Goal: Transaction & Acquisition: Book appointment/travel/reservation

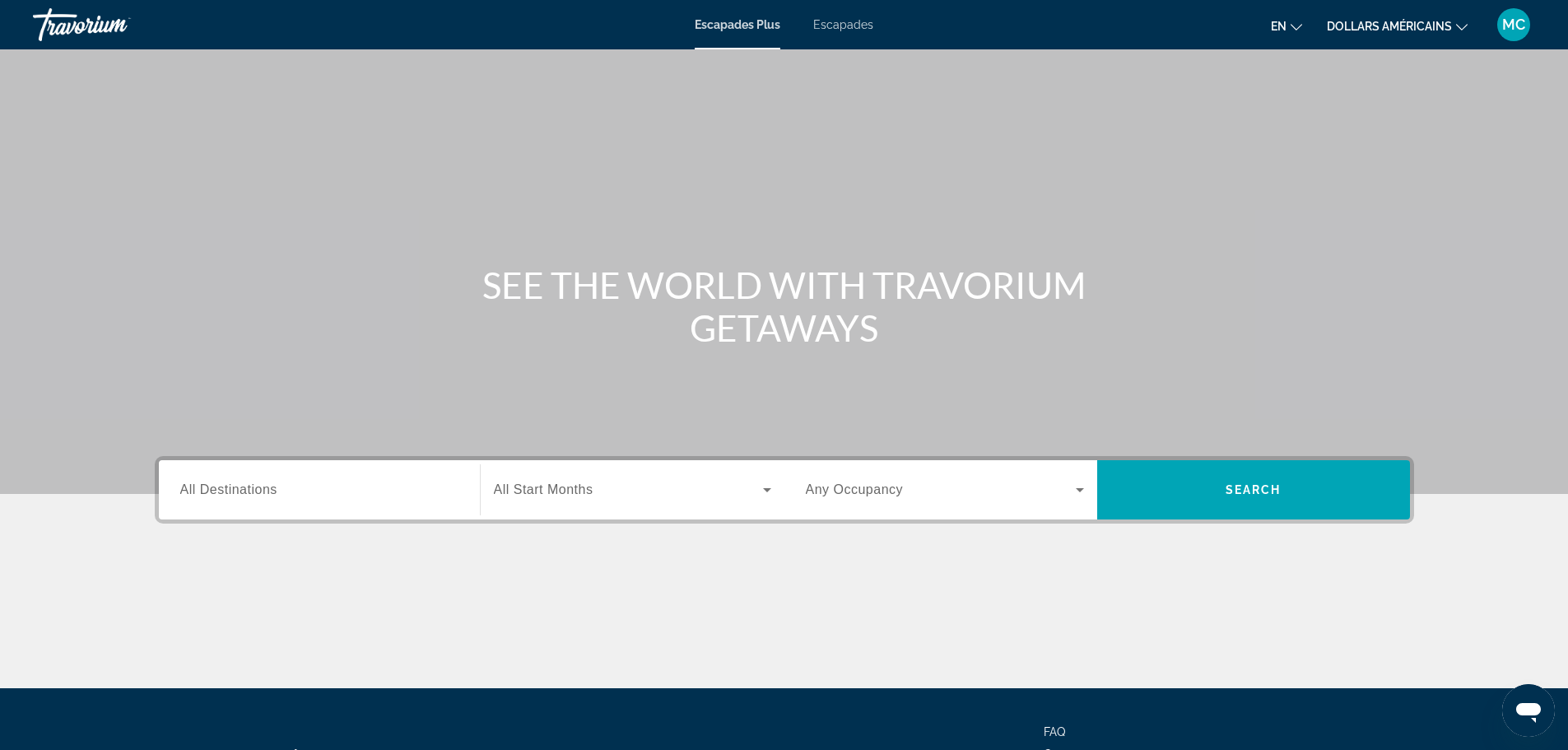
click at [391, 504] on div "Widget de recherche" at bounding box center [319, 490] width 278 height 47
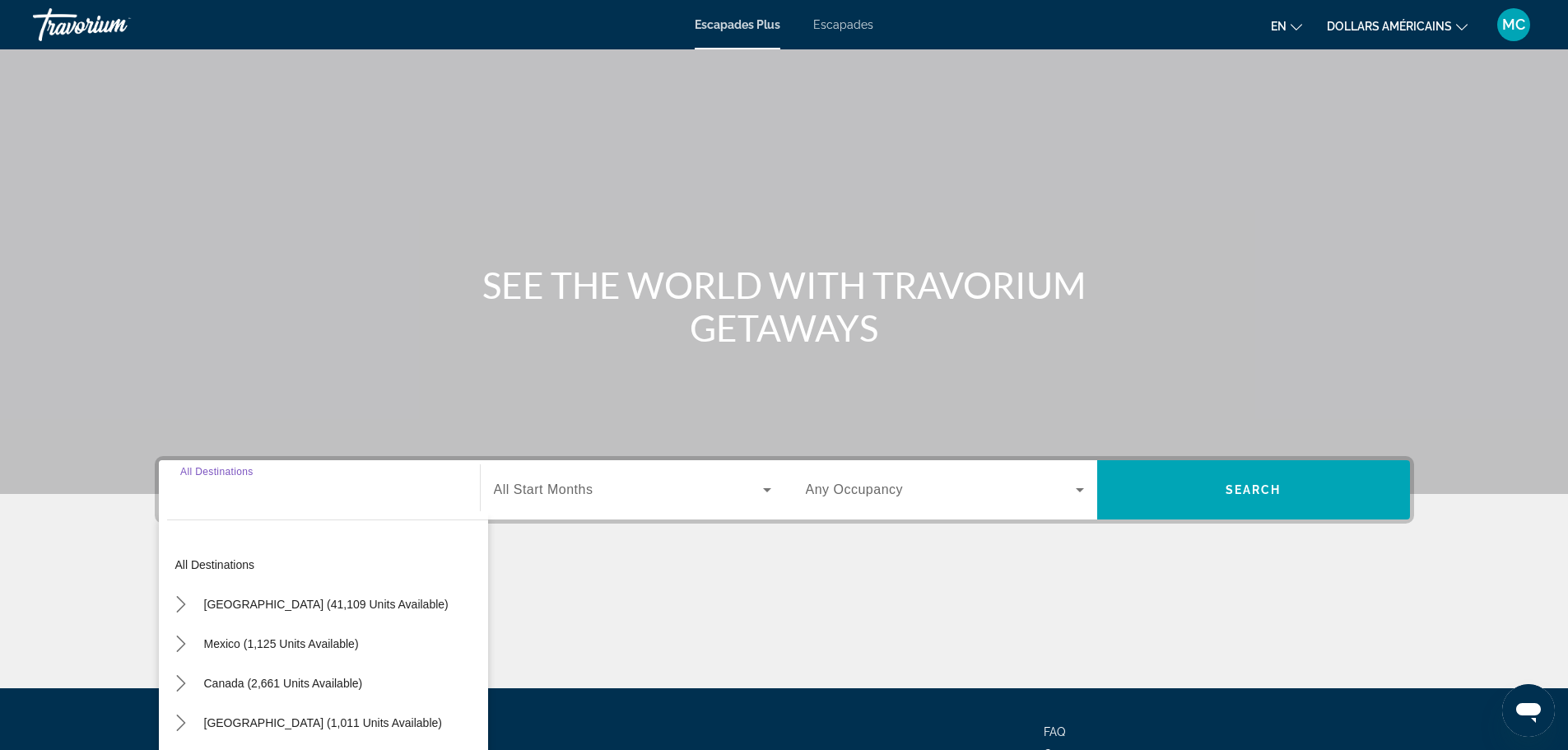
scroll to position [140, 0]
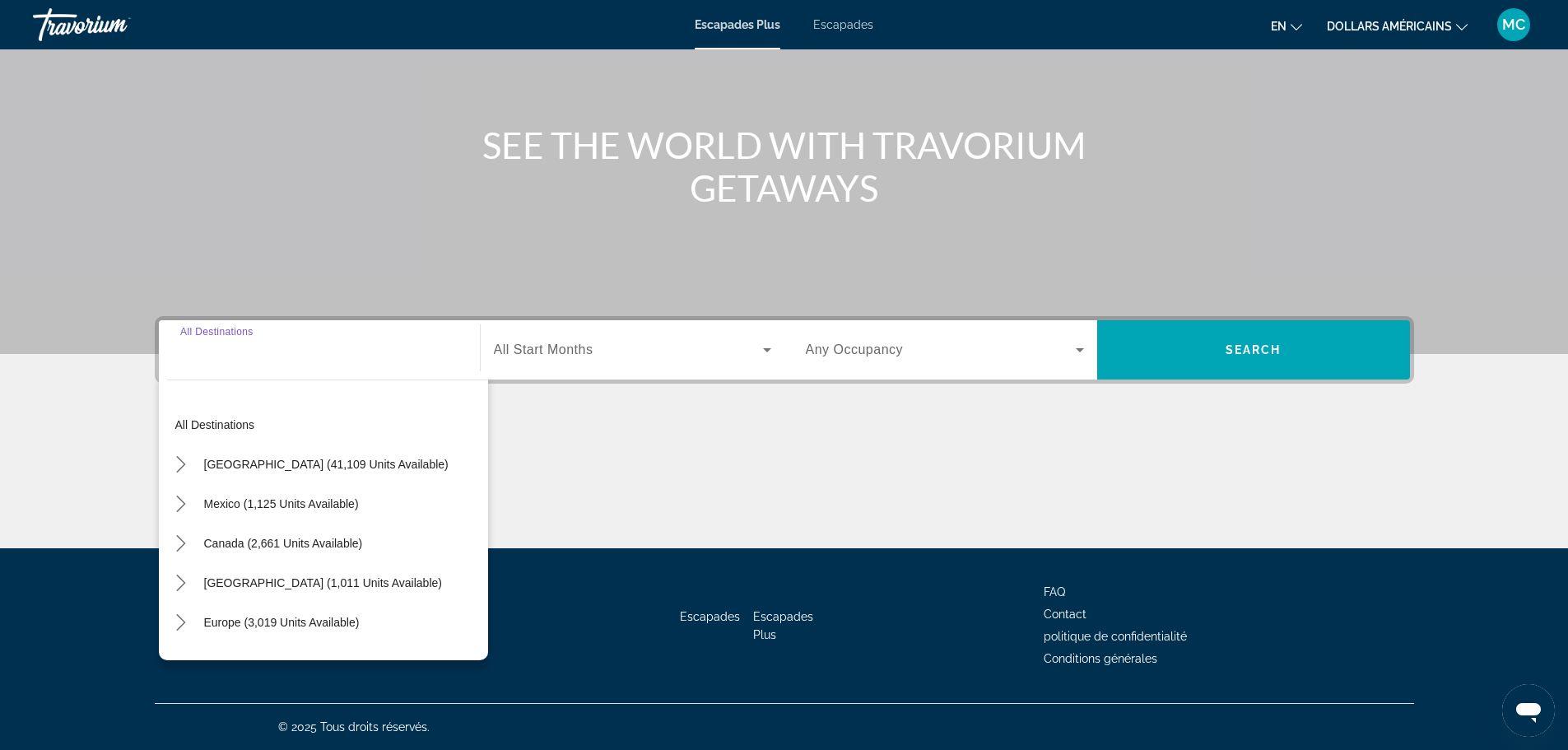
click at [386, 367] on div "Widget de recherche" at bounding box center [319, 350] width 278 height 47
drag, startPoint x: 386, startPoint y: 367, endPoint x: 367, endPoint y: 342, distance: 31.4
click at [379, 357] on div "Widget de recherche" at bounding box center [319, 350] width 278 height 47
click at [349, 362] on div "Widget de recherche" at bounding box center [319, 350] width 278 height 47
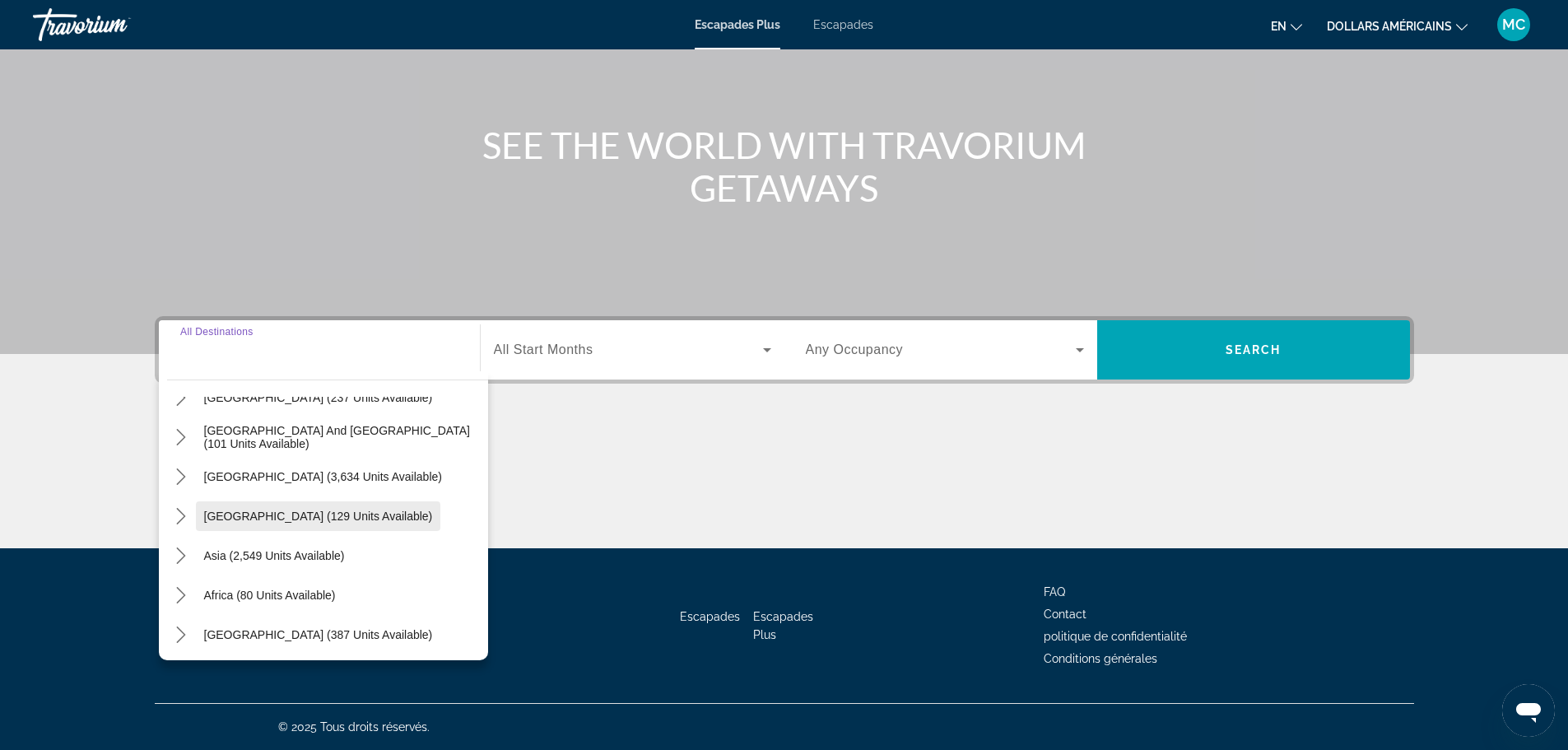
scroll to position [267, 0]
click at [601, 344] on span "Widget de recherche" at bounding box center [628, 350] width 269 height 20
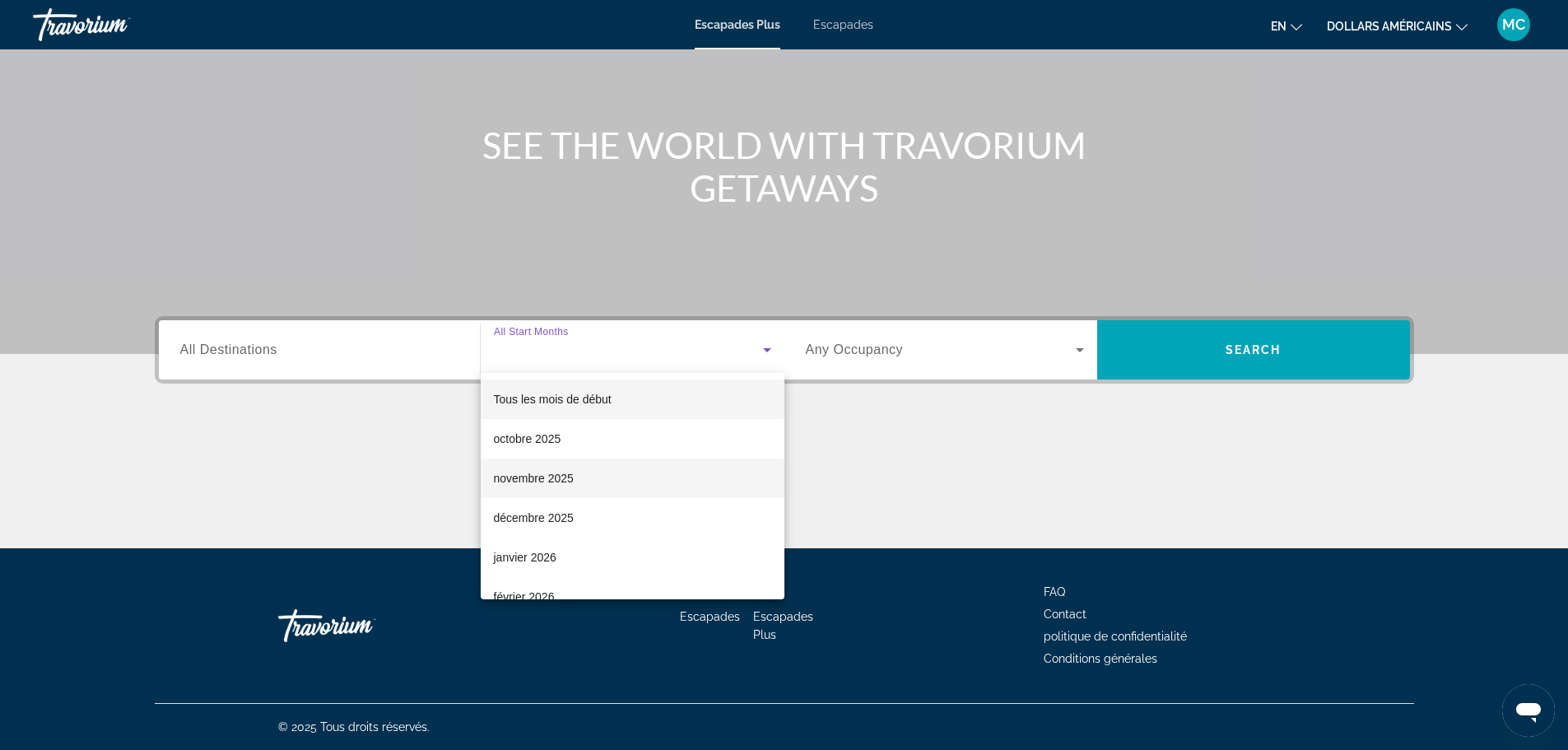
click at [590, 473] on mat-option "novembre 2025" at bounding box center [633, 478] width 304 height 39
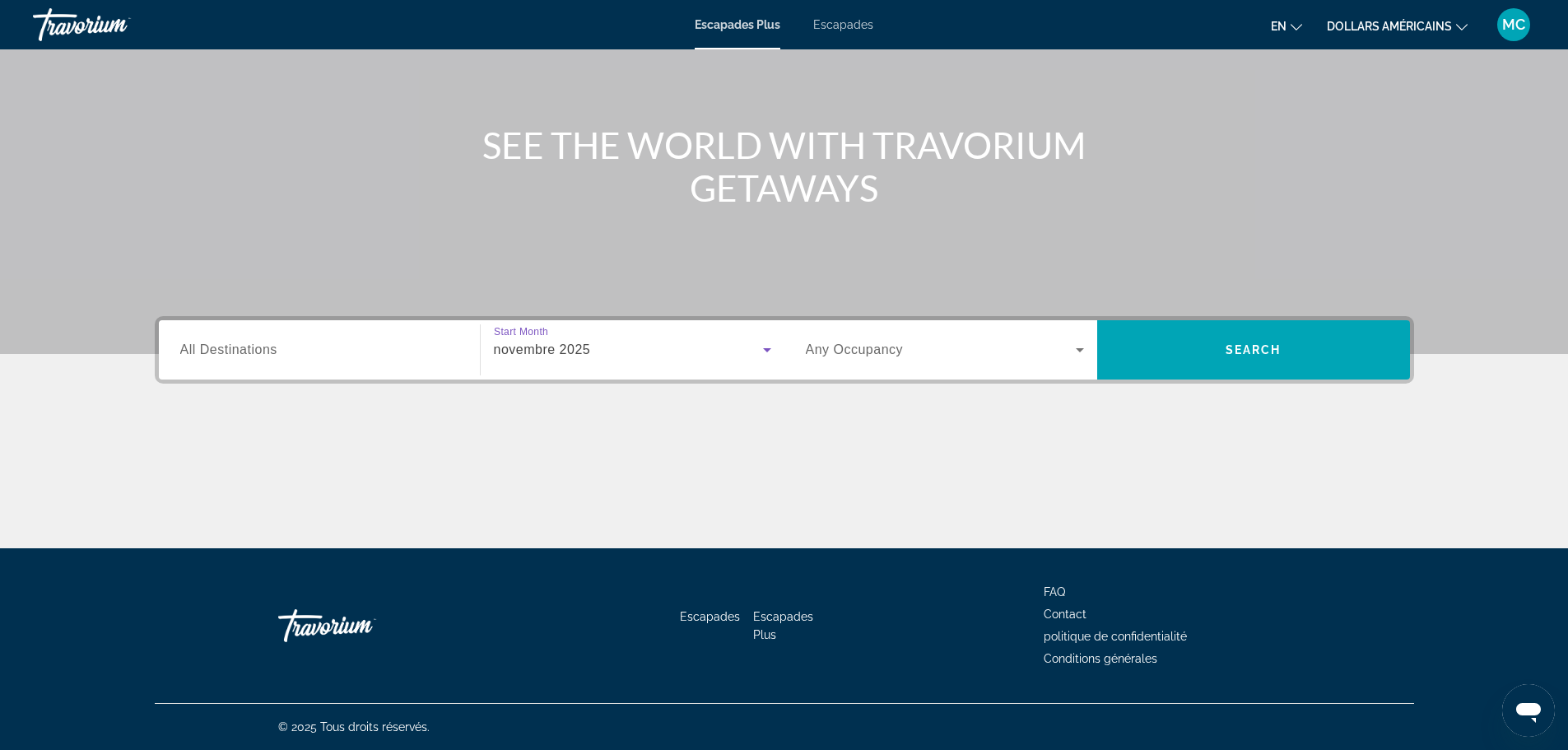
click at [933, 352] on span "Widget de recherche" at bounding box center [940, 350] width 270 height 20
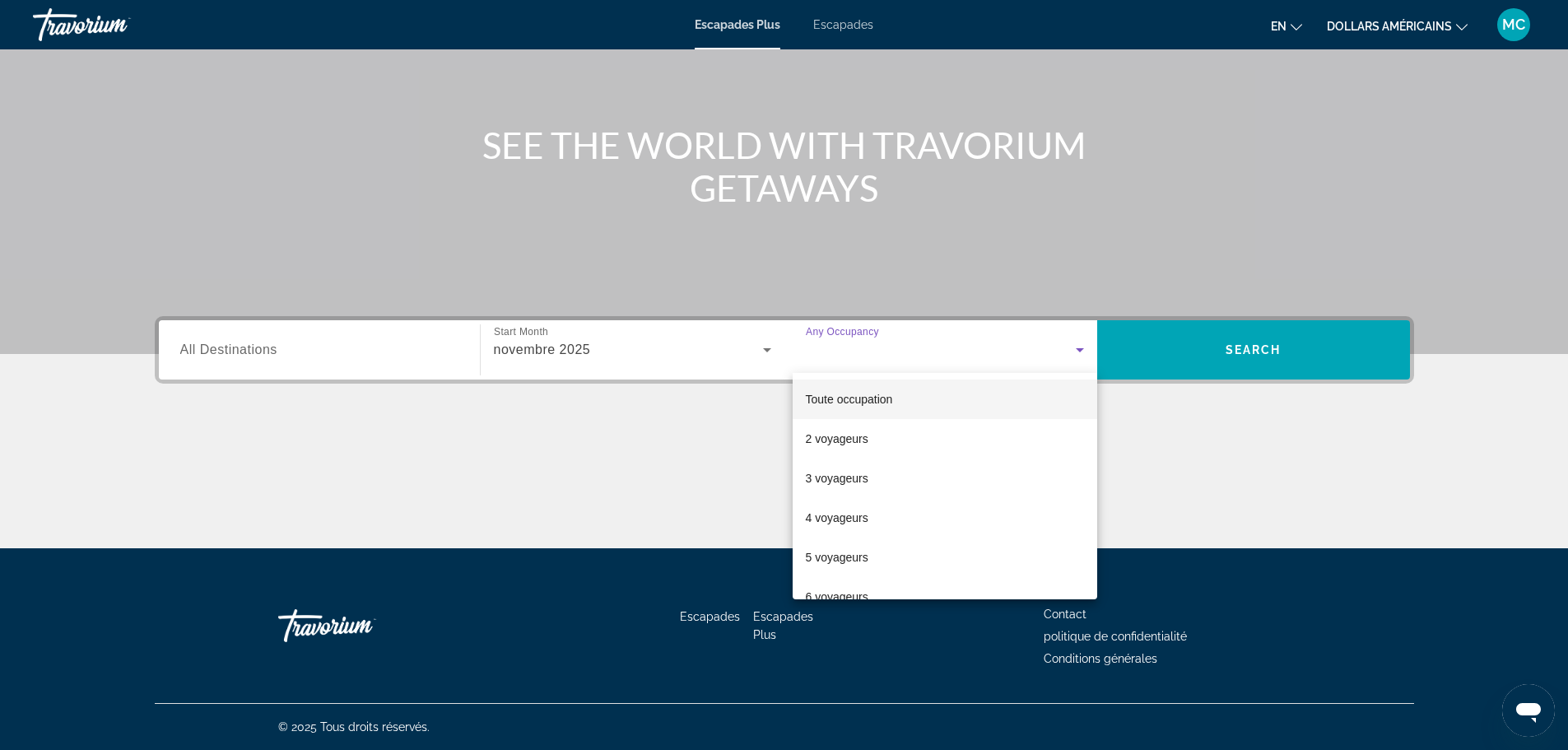
click at [933, 352] on div at bounding box center [784, 375] width 1568 height 750
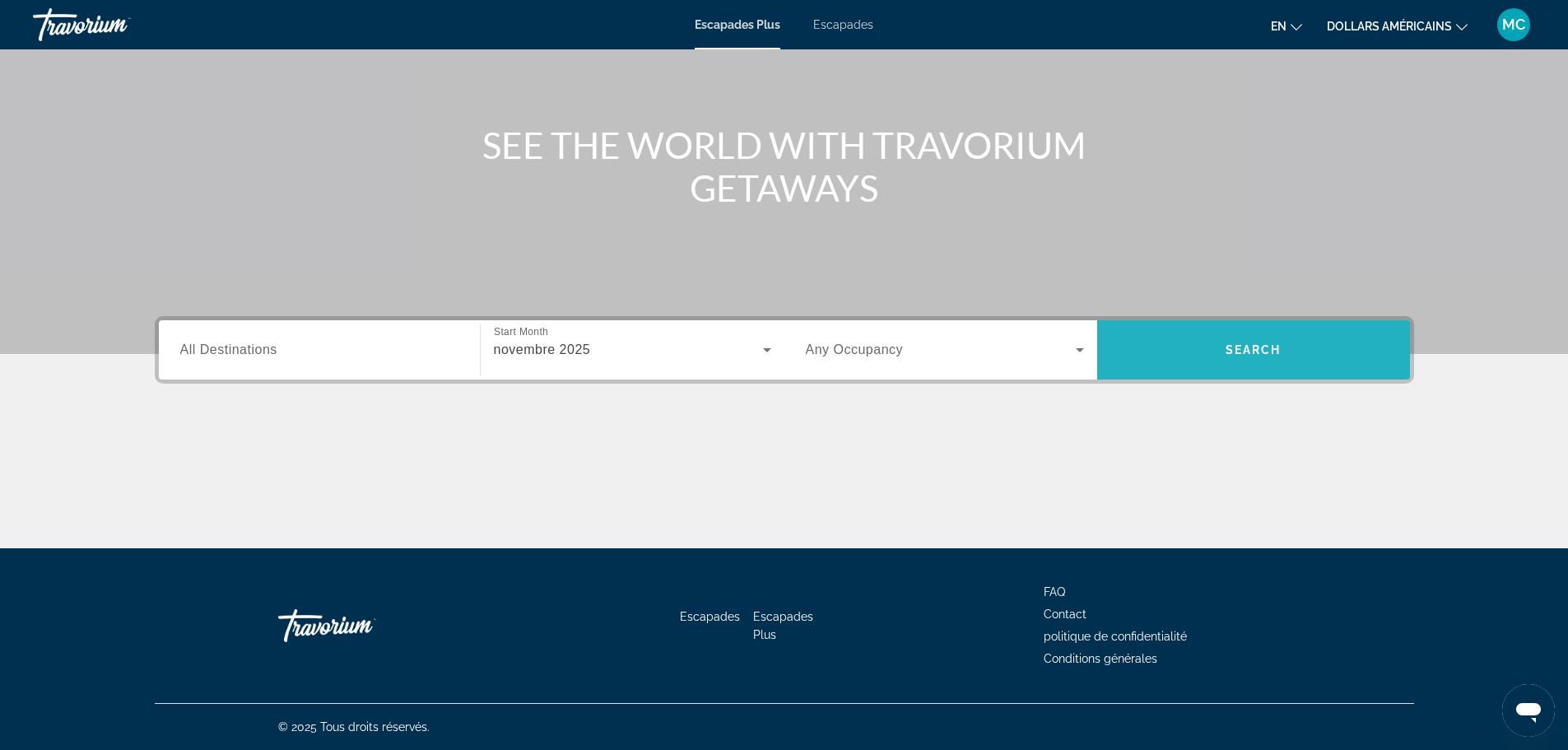
click at [1234, 346] on span "Search" at bounding box center [1253, 349] width 56 height 13
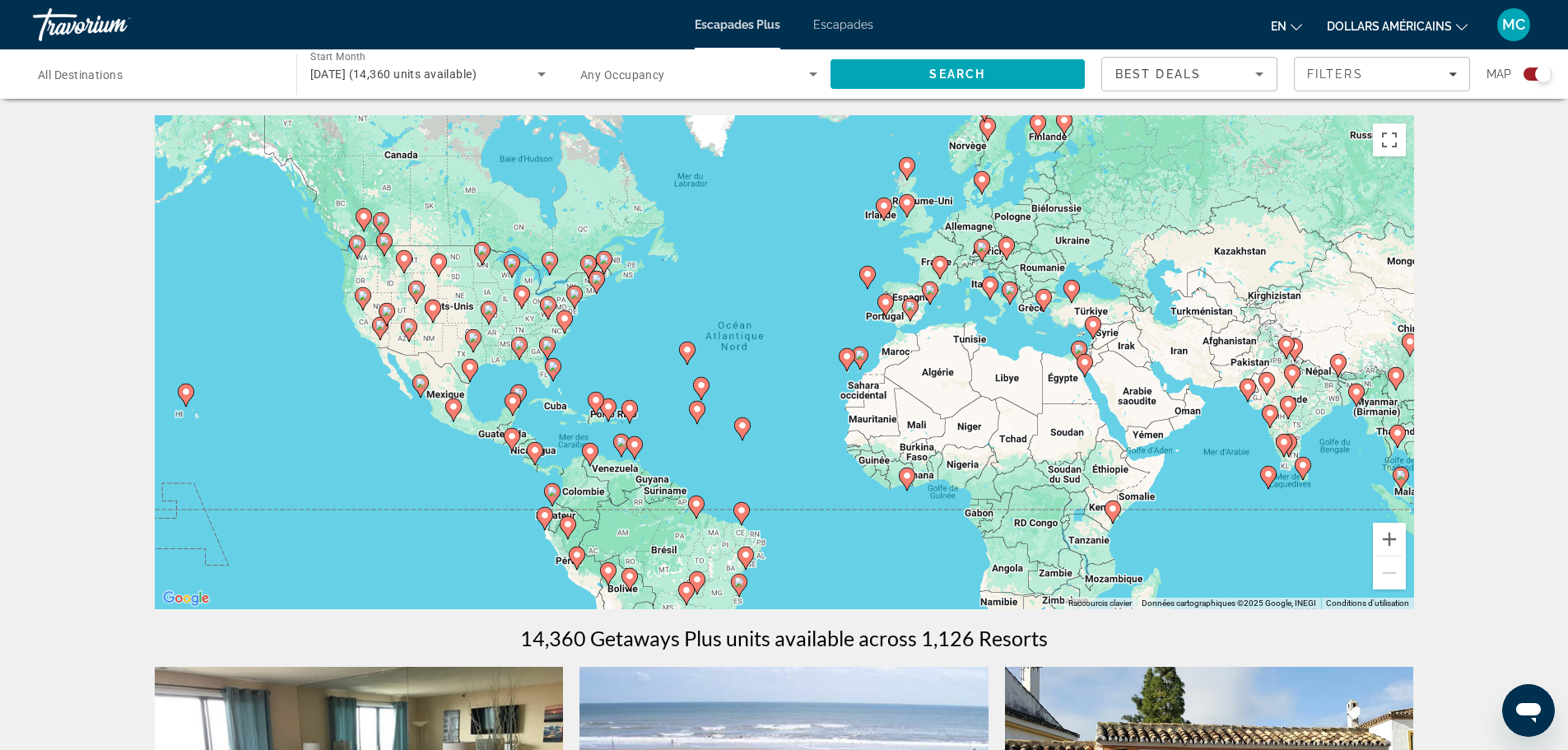
click at [177, 71] on input "Destination All Destinations" at bounding box center [156, 75] width 237 height 20
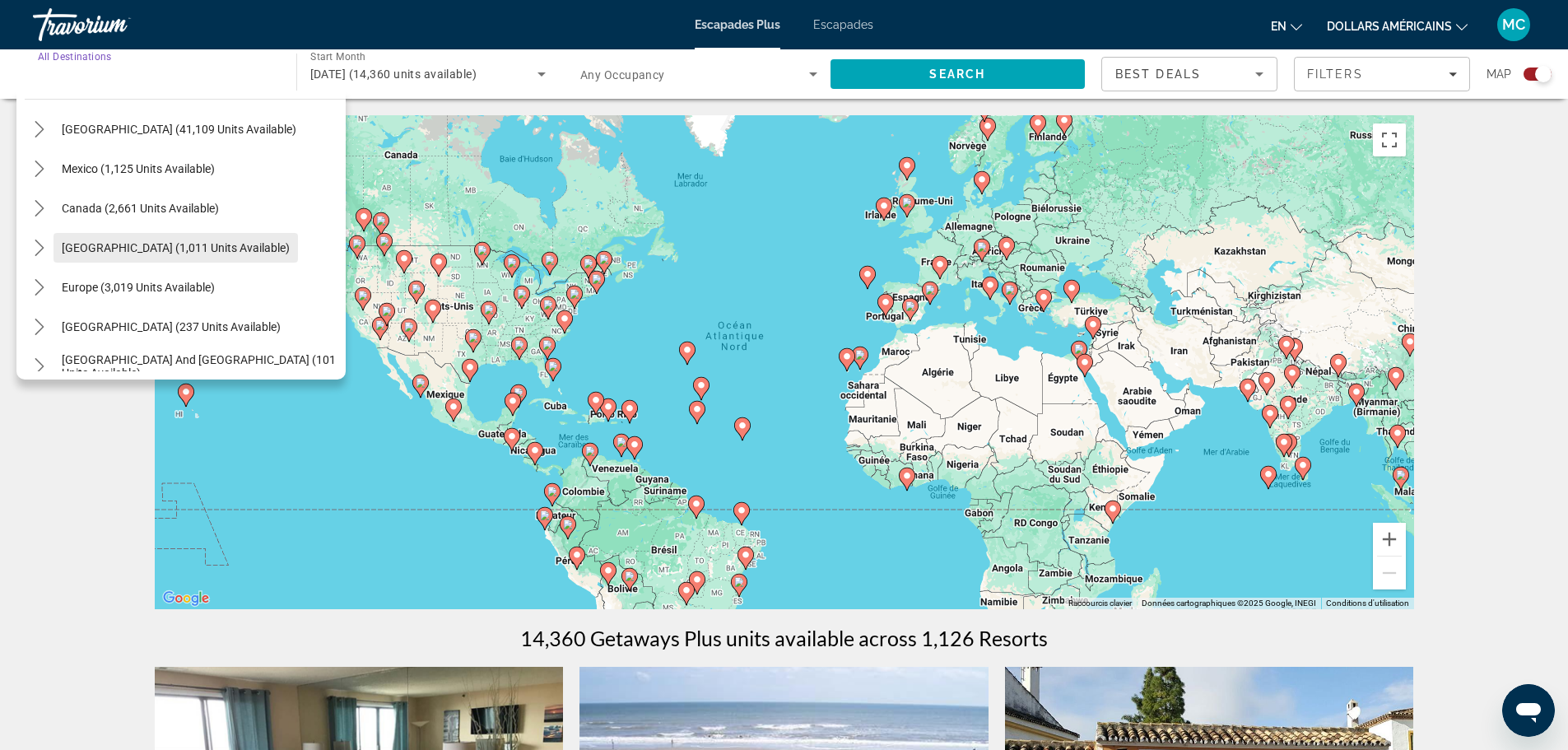
scroll to position [82, 0]
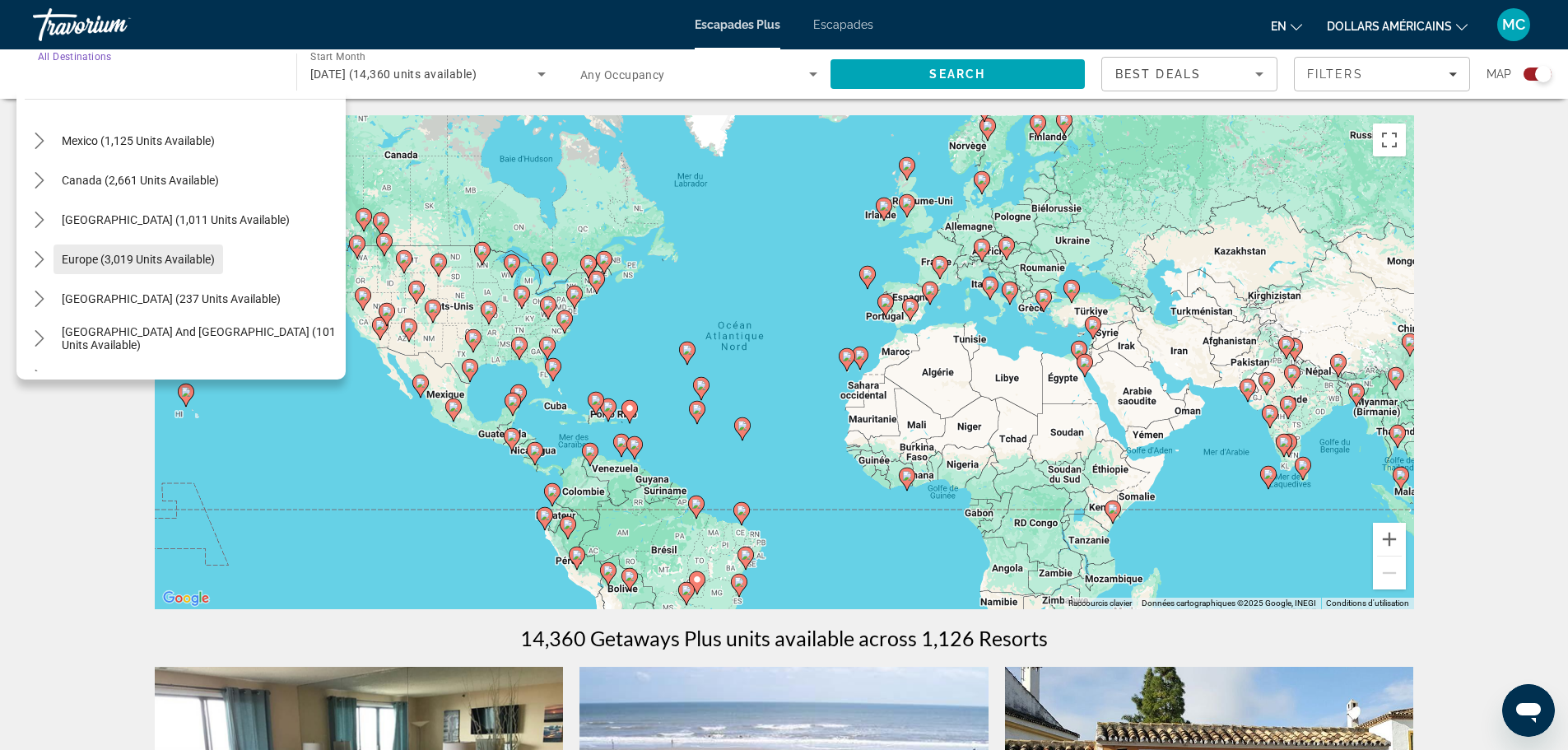
click at [187, 260] on span "Europe (3,019 units available)" at bounding box center [138, 258] width 153 height 13
type input "**********"
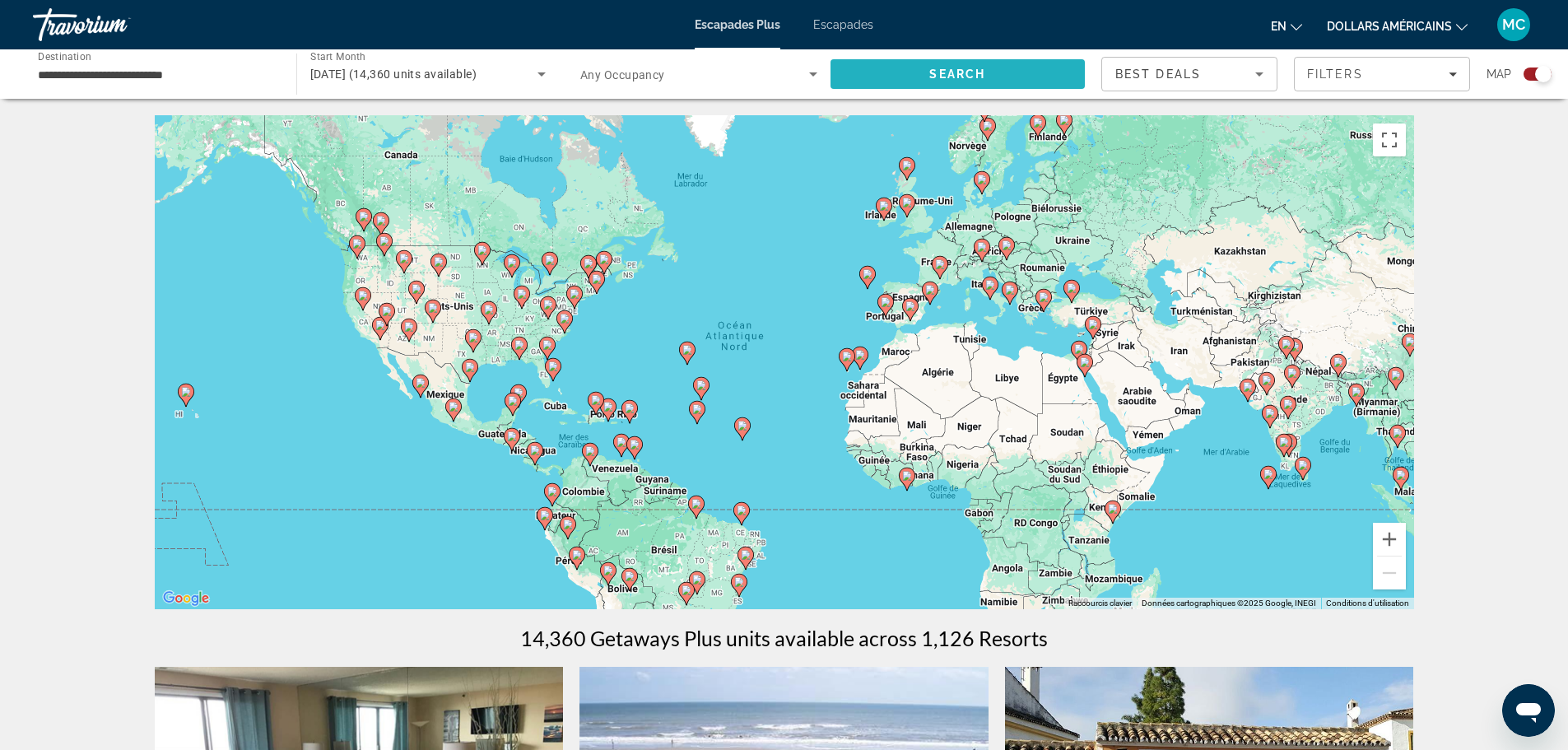
click at [1020, 85] on span "Search" at bounding box center [957, 74] width 255 height 39
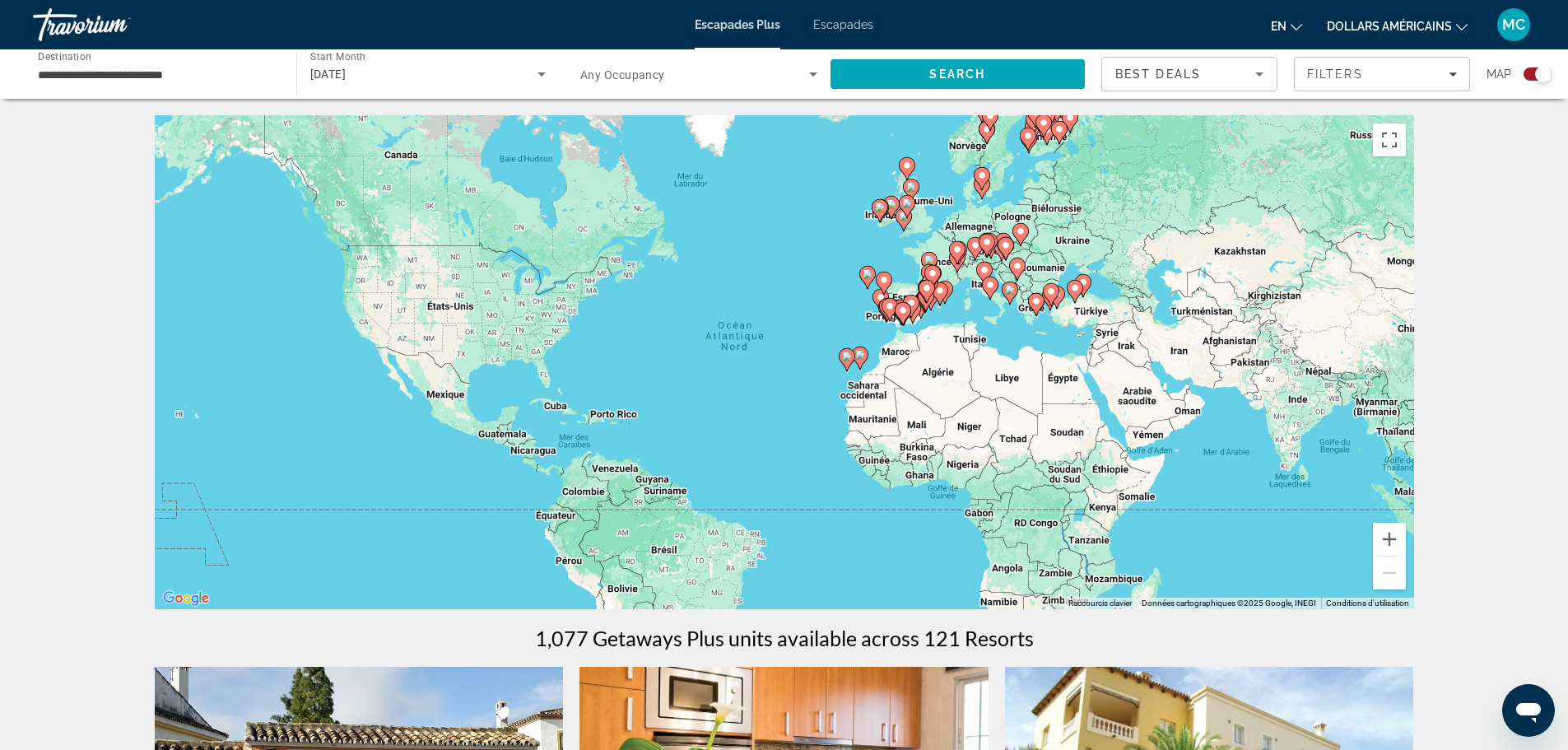
click at [897, 265] on div "Pour activer le glissement avec le clavier, appuyez sur Alt+Entrée. Une fois ce…" at bounding box center [784, 362] width 1259 height 494
click at [1380, 543] on button "Zoom avant" at bounding box center [1389, 538] width 33 height 33
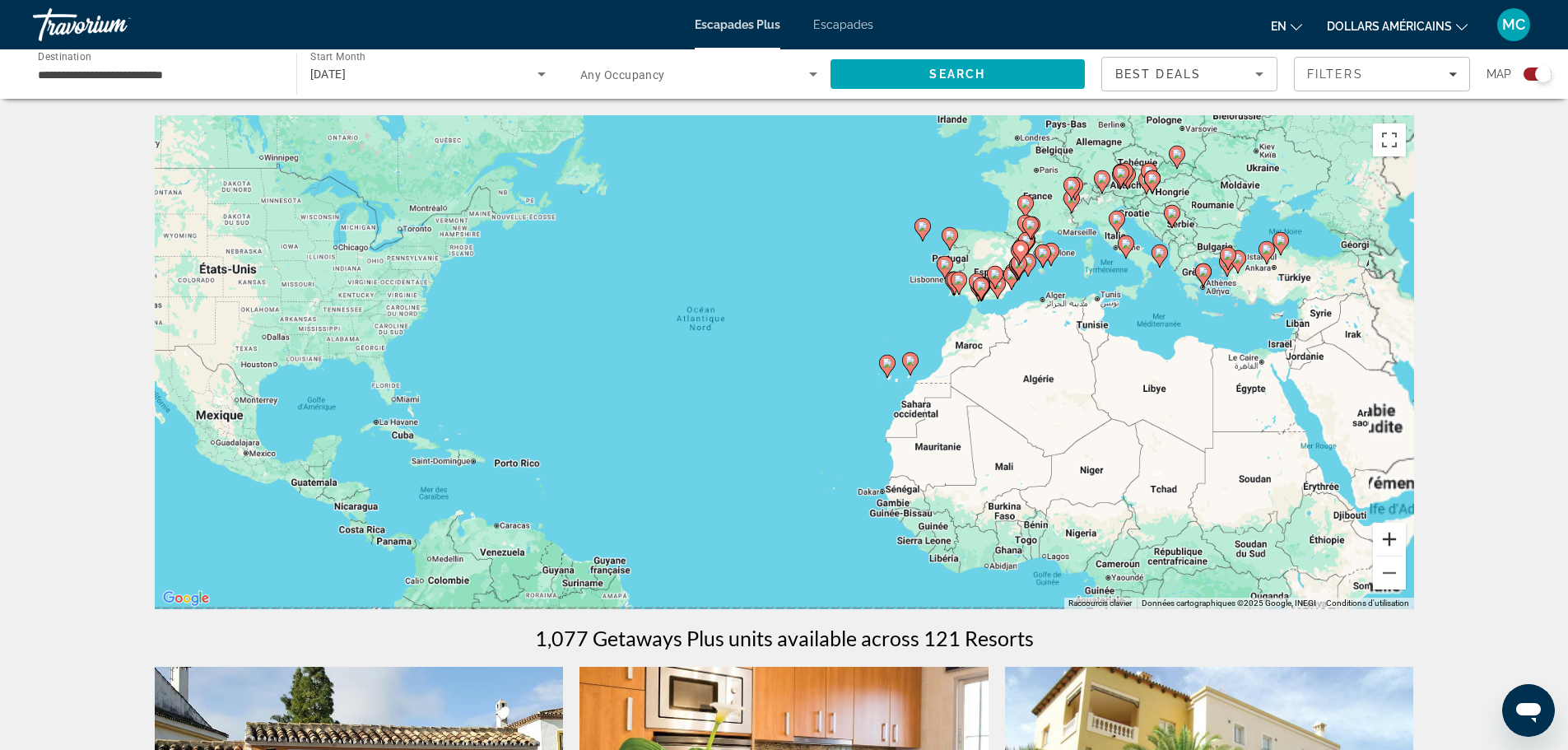
click at [1380, 543] on button "Zoom avant" at bounding box center [1389, 538] width 33 height 33
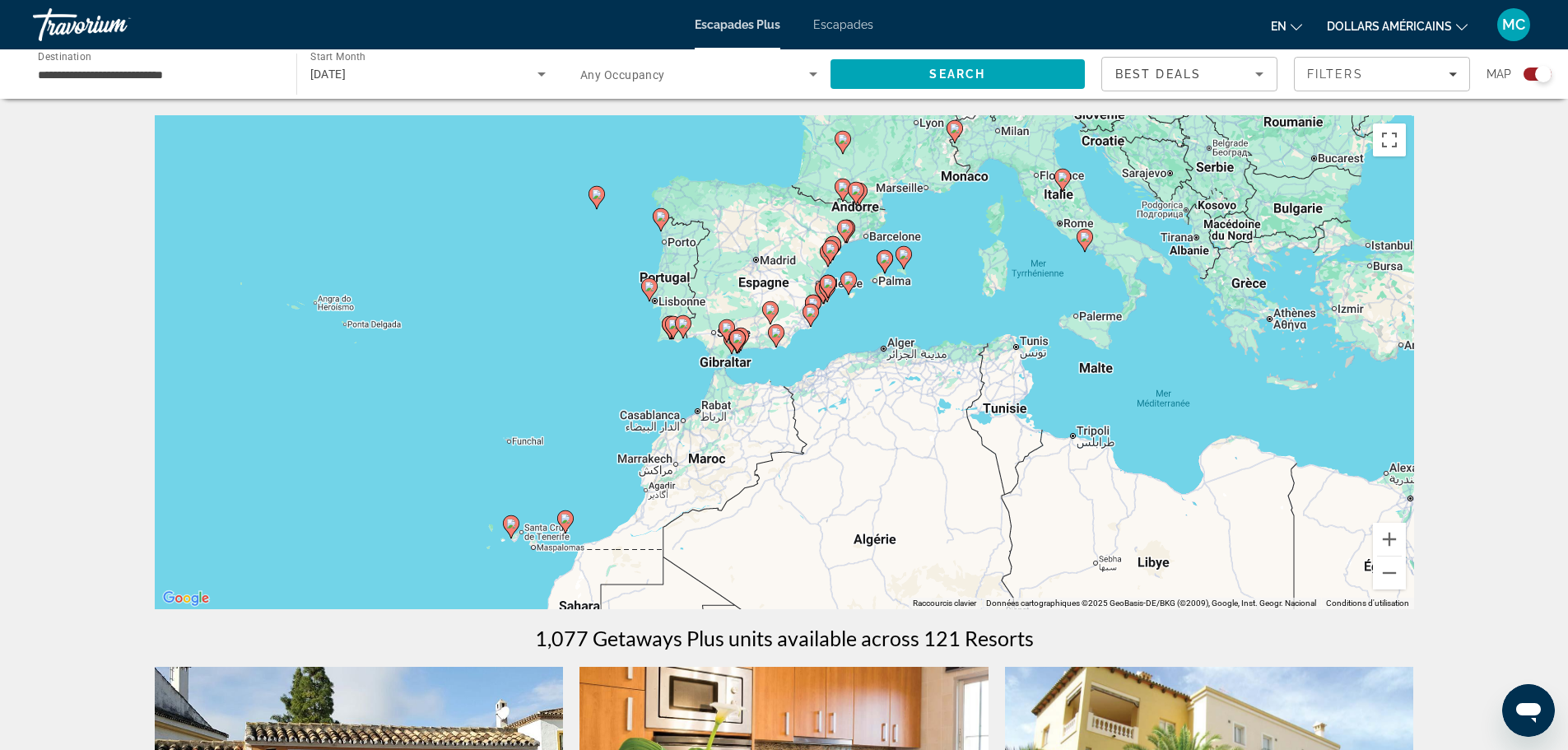
drag, startPoint x: 1300, startPoint y: 367, endPoint x: 778, endPoint y: 503, distance: 539.4
click at [778, 503] on div "Pour activer le glissement avec le clavier, appuyez sur Alt+Entrée. Une fois ce…" at bounding box center [784, 362] width 1259 height 494
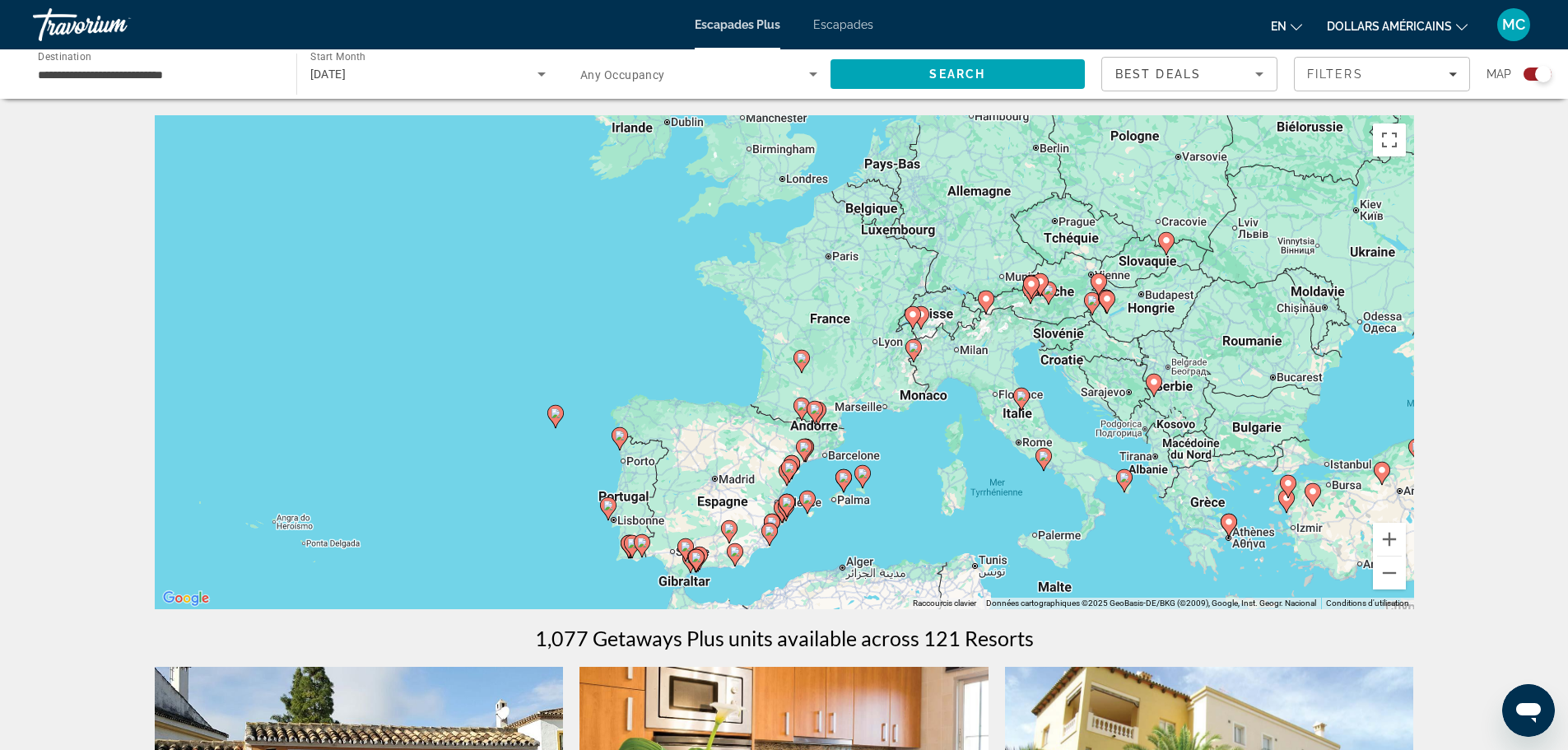
drag, startPoint x: 1092, startPoint y: 281, endPoint x: 1050, endPoint y: 503, distance: 225.9
click at [1050, 503] on div "Pour activer le glissement avec le clavier, appuyez sur Alt+Entrée. Une fois ce…" at bounding box center [784, 362] width 1259 height 494
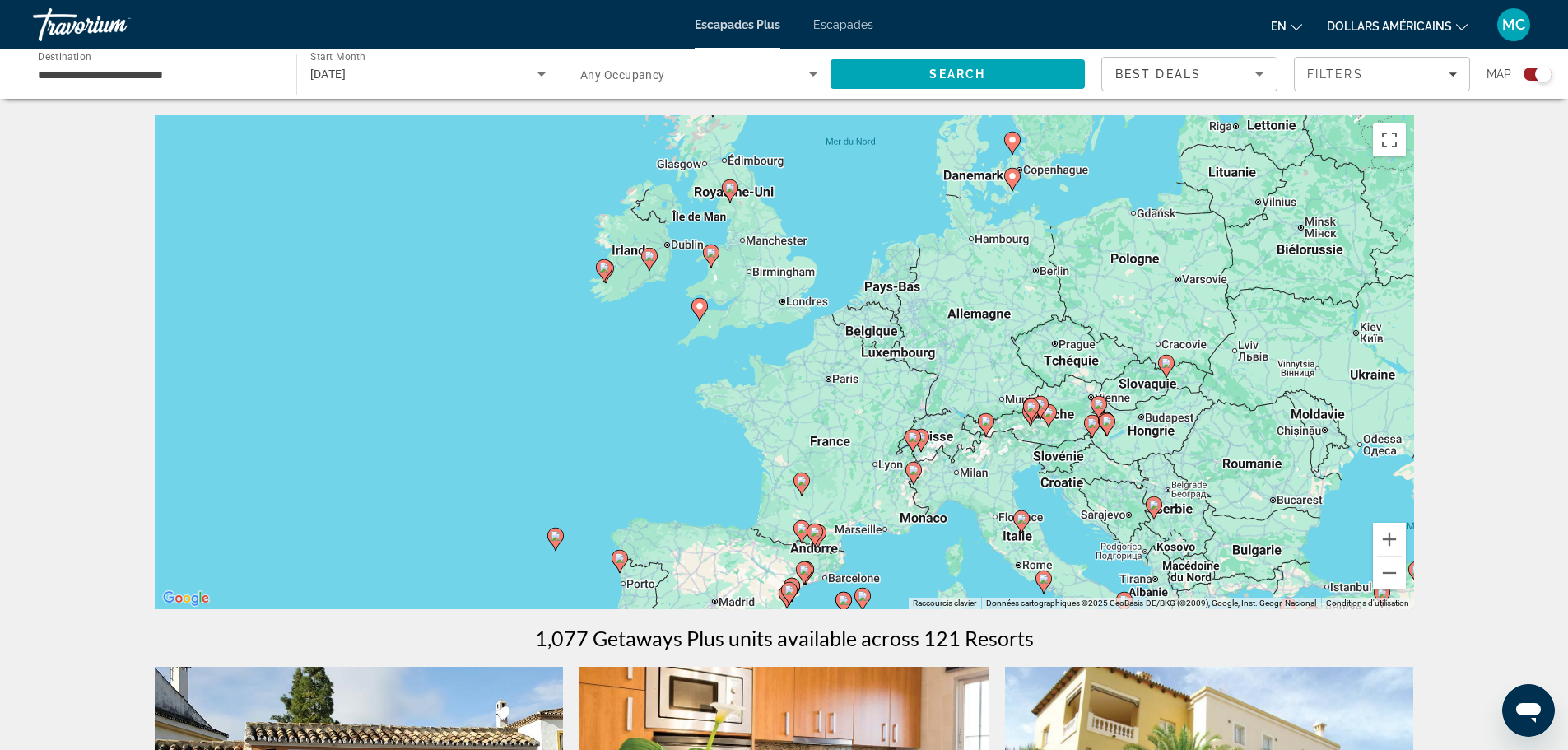
drag, startPoint x: 934, startPoint y: 267, endPoint x: 934, endPoint y: 394, distance: 127.0
click at [934, 394] on div "Pour activer le glissement avec le clavier, appuyez sur Alt+Entrée. Une fois ce…" at bounding box center [784, 362] width 1259 height 494
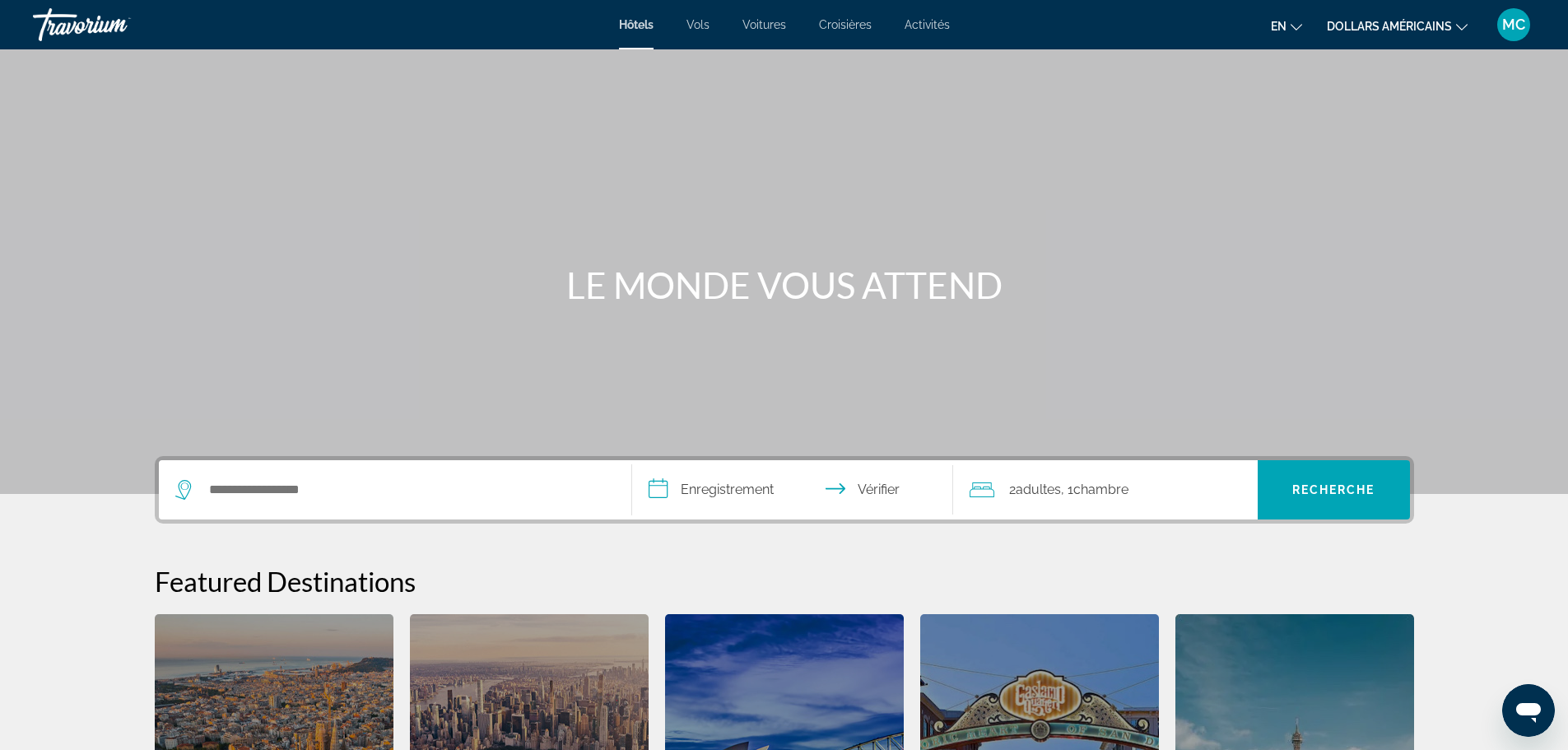
click at [267, 457] on div "**********" at bounding box center [784, 490] width 1259 height 67
click at [282, 490] on input "Rechercher une destination hôtelière" at bounding box center [406, 489] width 399 height 25
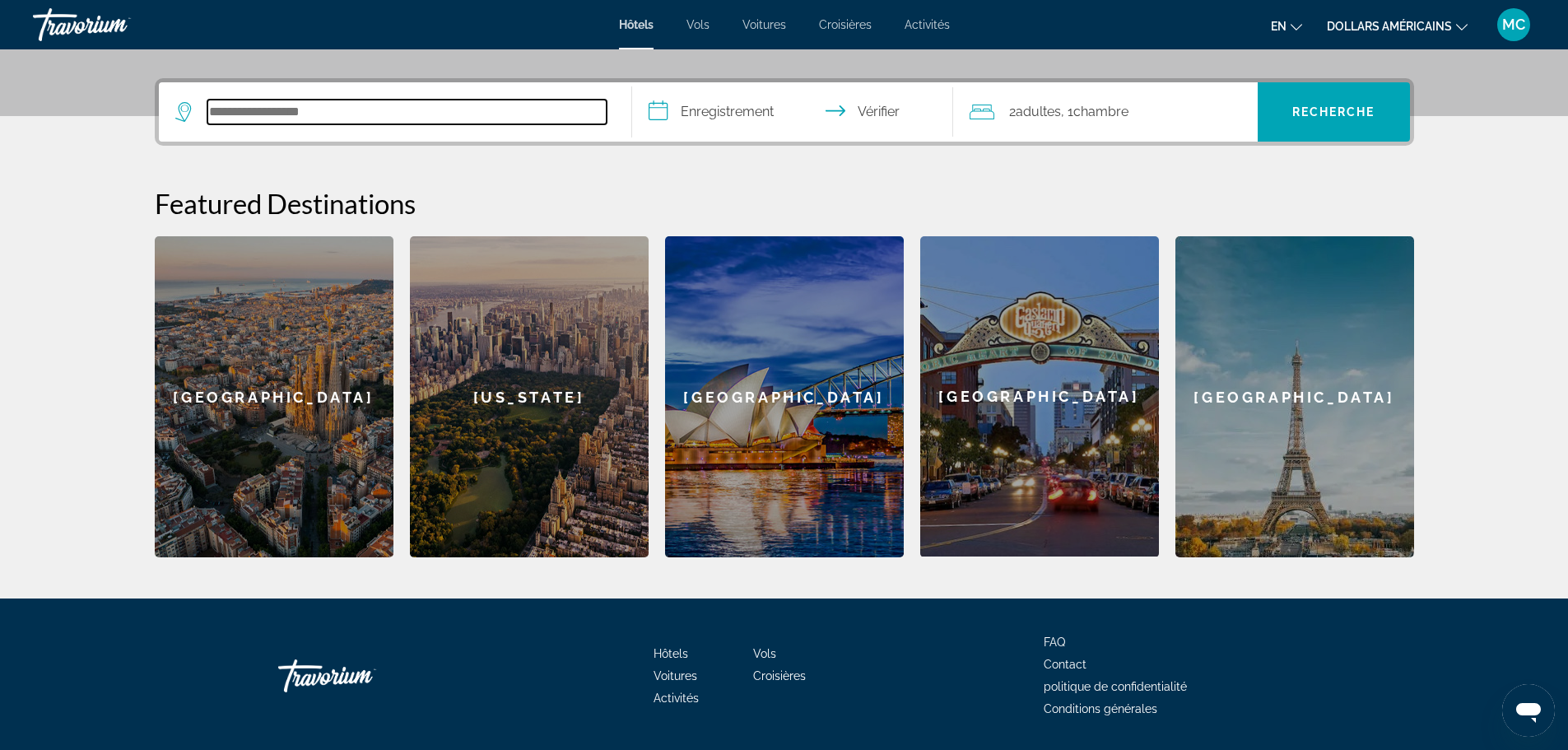
scroll to position [402, 0]
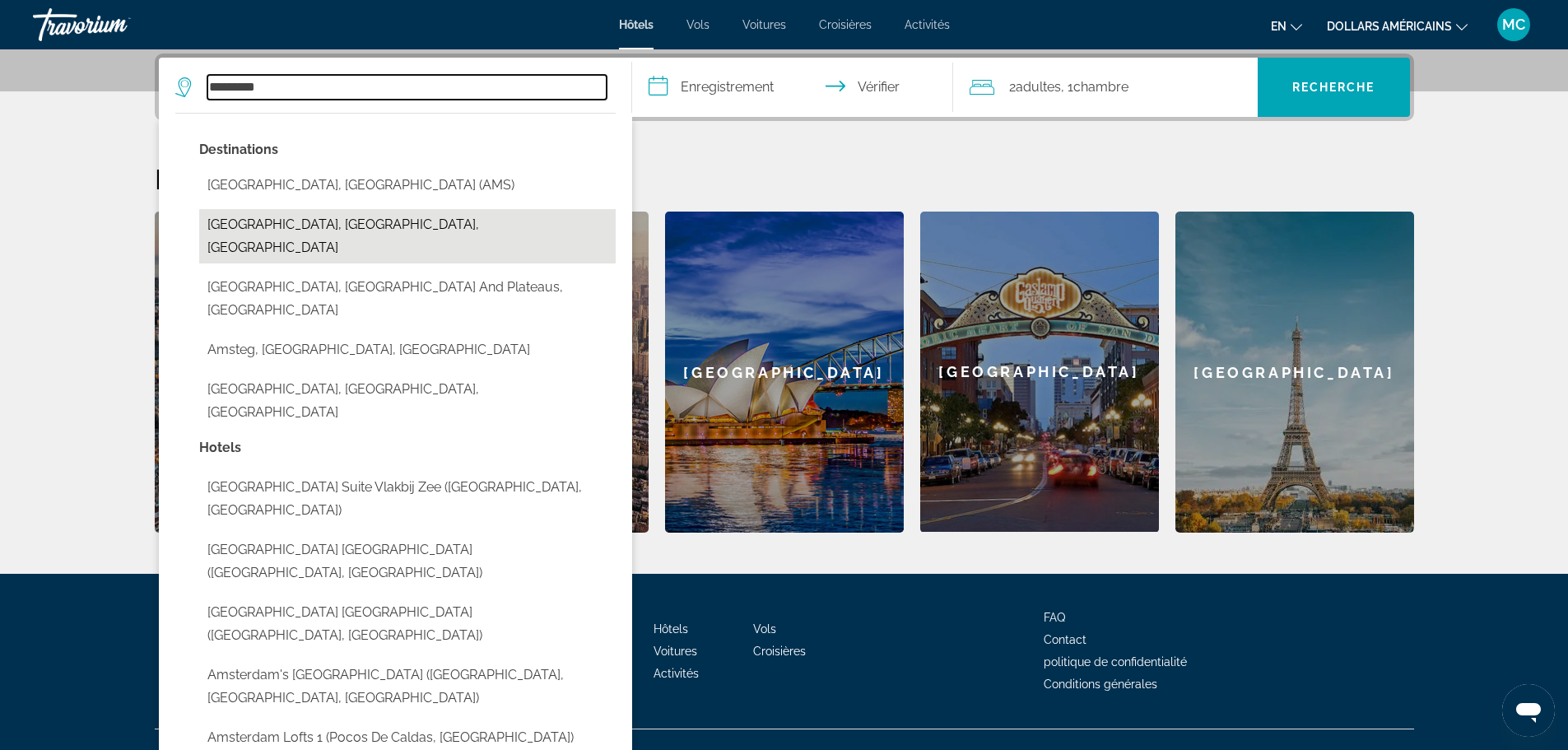
type input "*********"
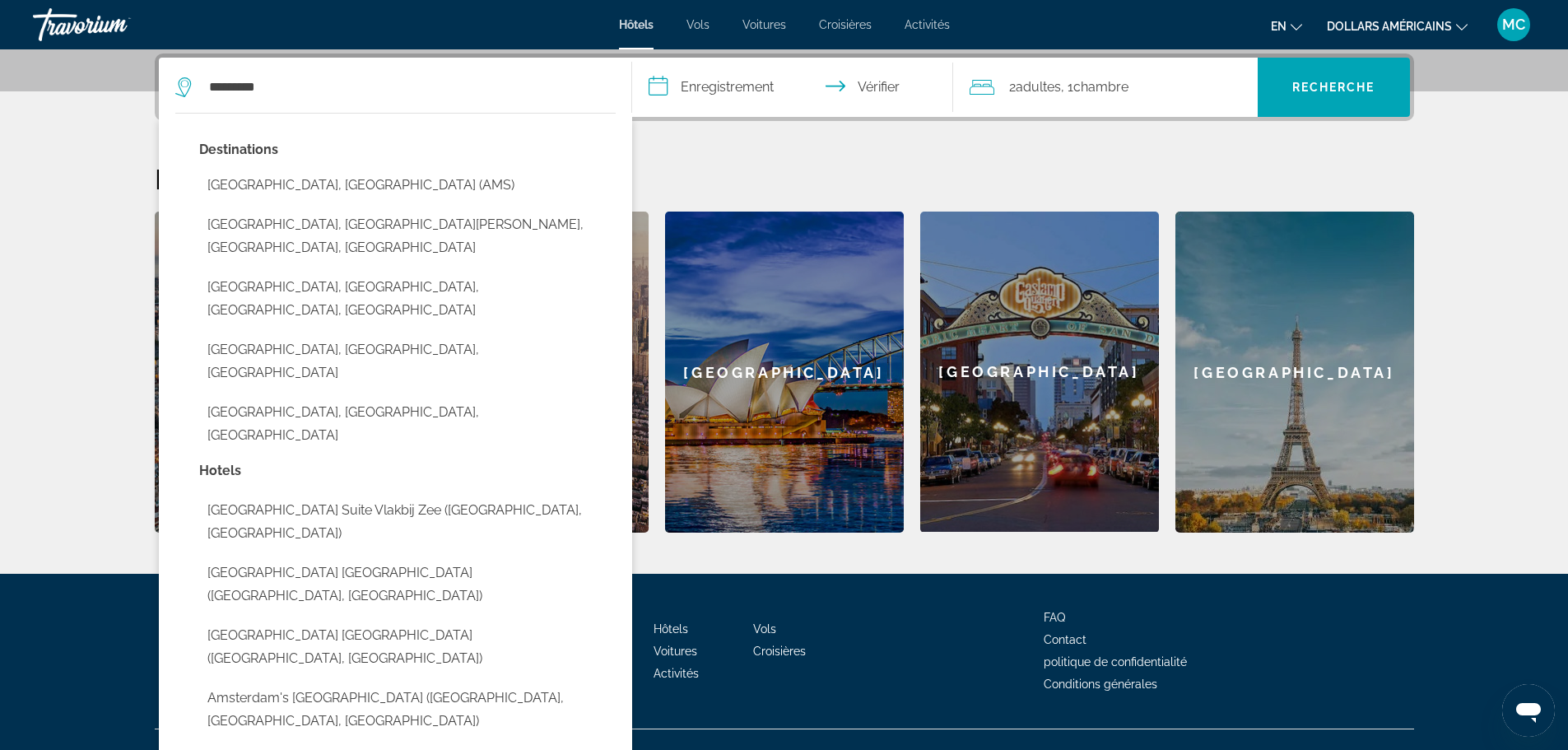
click at [708, 112] on input "**********" at bounding box center [795, 89] width 327 height 64
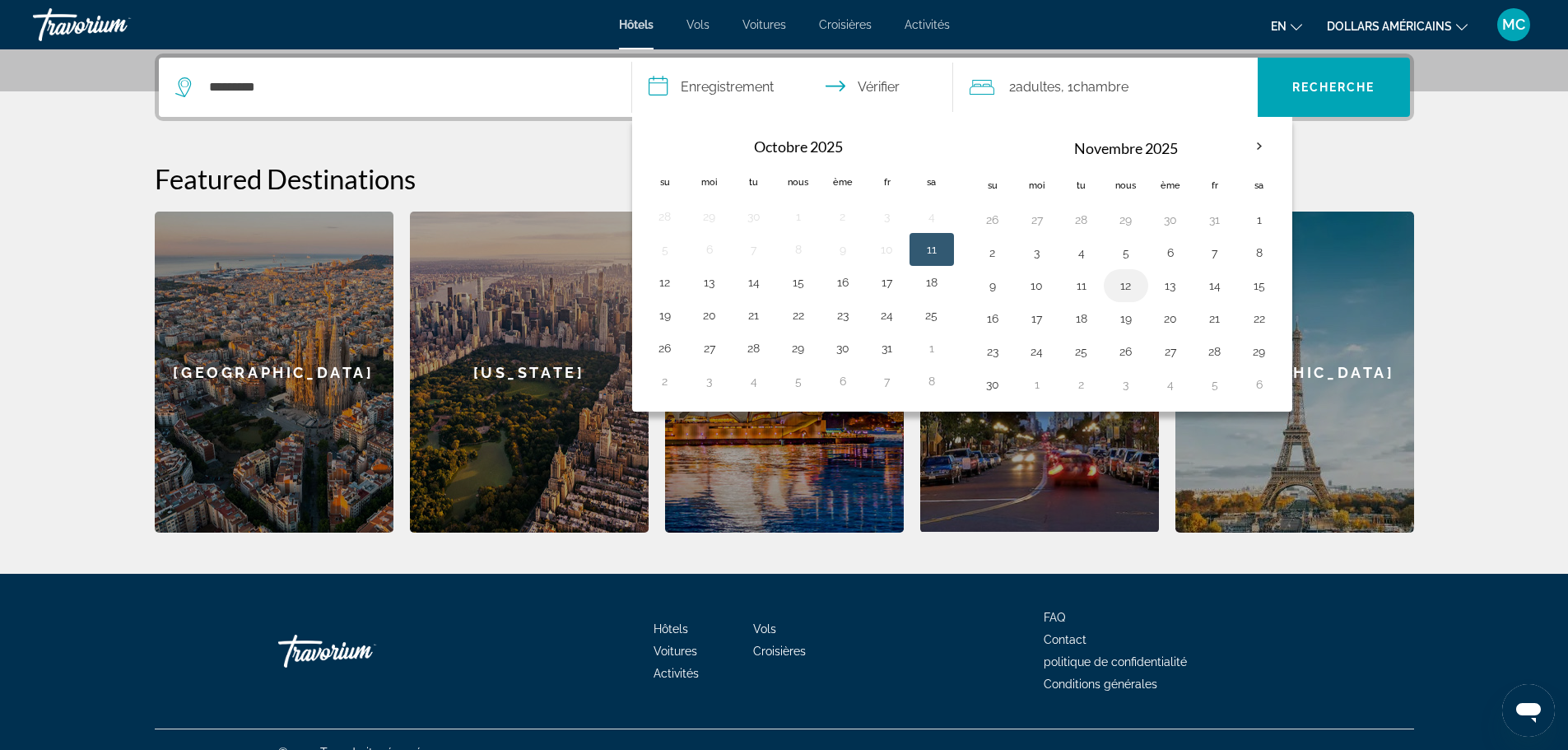
click at [1127, 292] on button "12" at bounding box center [1125, 285] width 27 height 23
click at [1211, 278] on button "14" at bounding box center [1214, 285] width 27 height 23
type input "**********"
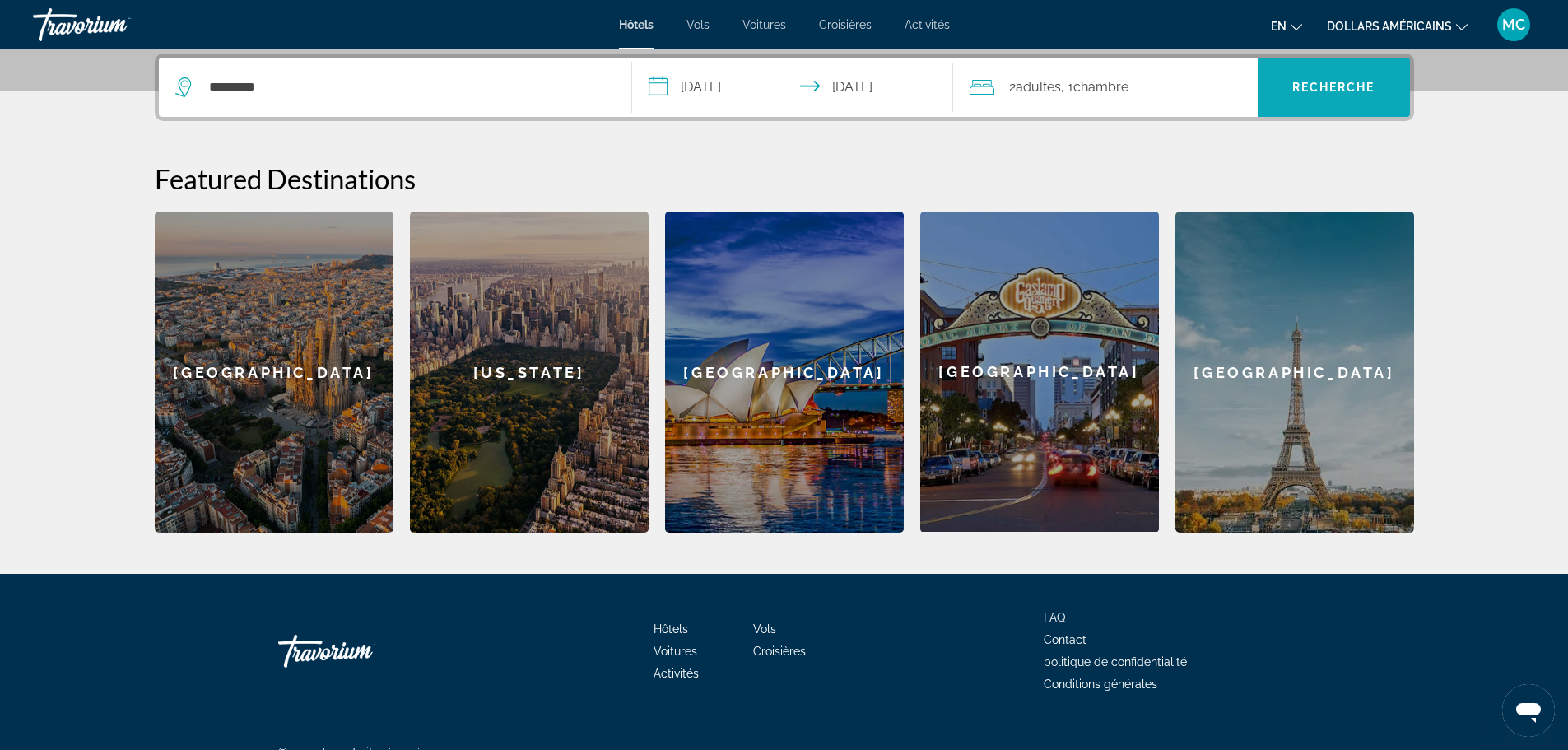
click at [1322, 69] on span "Recherche" at bounding box center [1333, 87] width 152 height 39
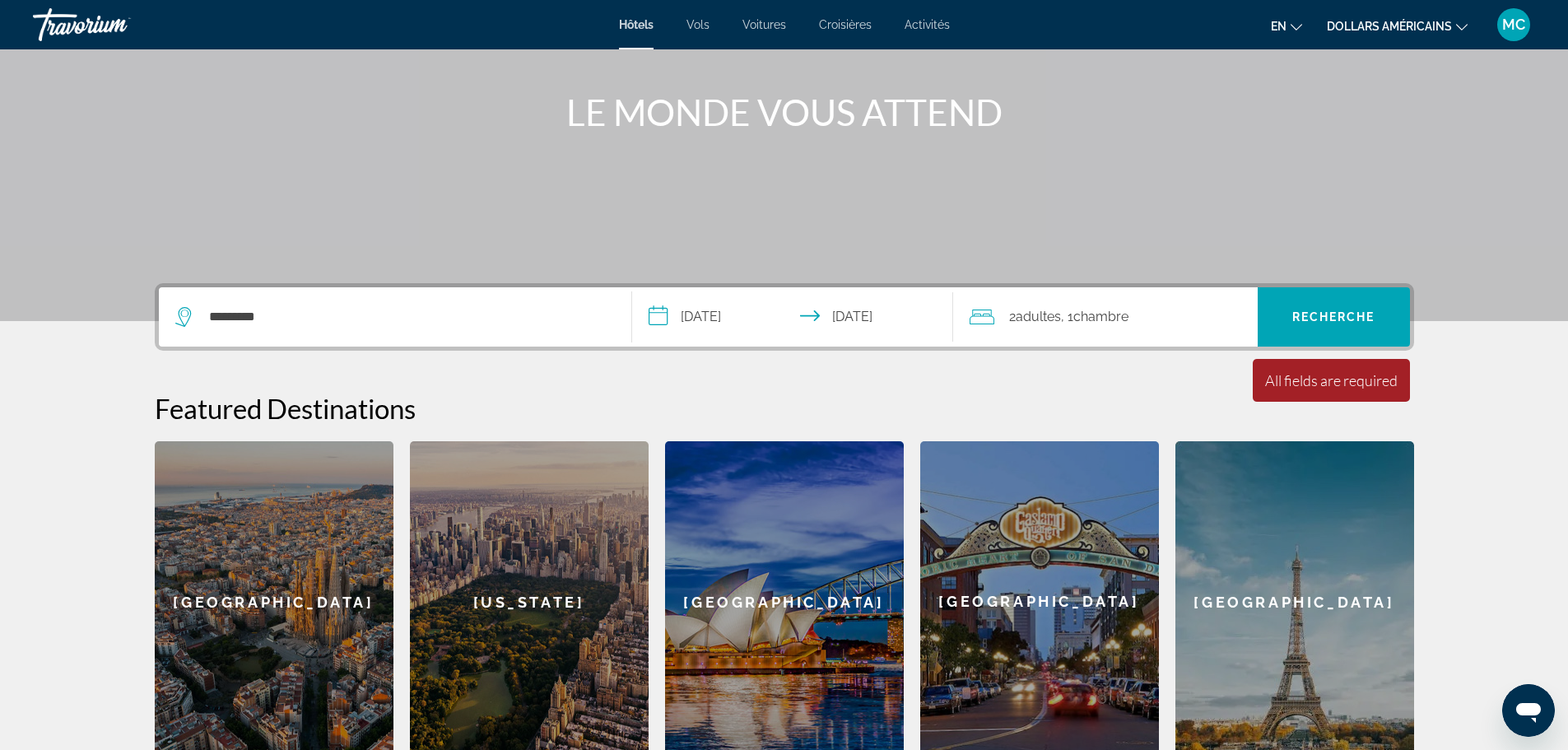
scroll to position [73, 0]
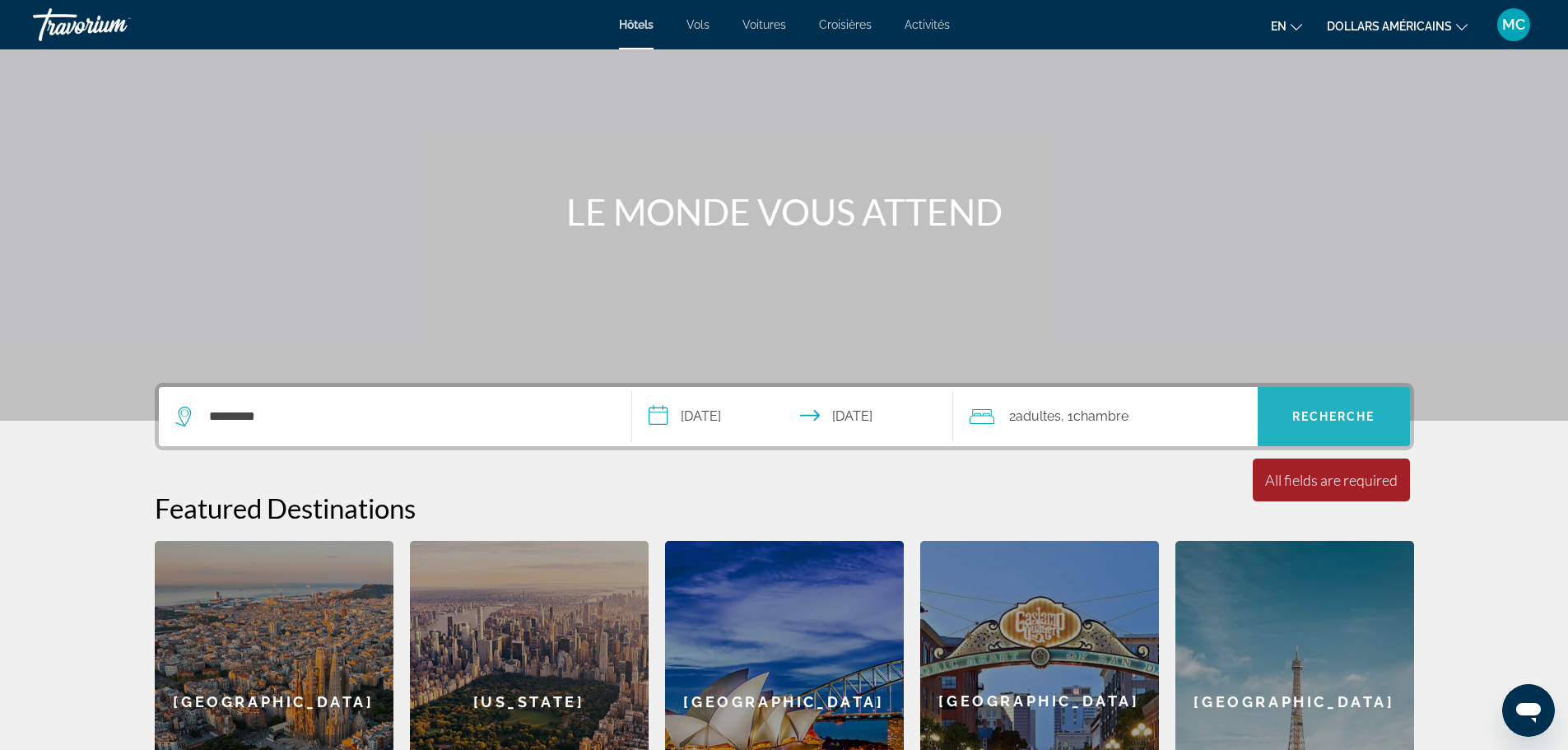
click at [1325, 421] on font "Recherche" at bounding box center [1333, 416] width 83 height 13
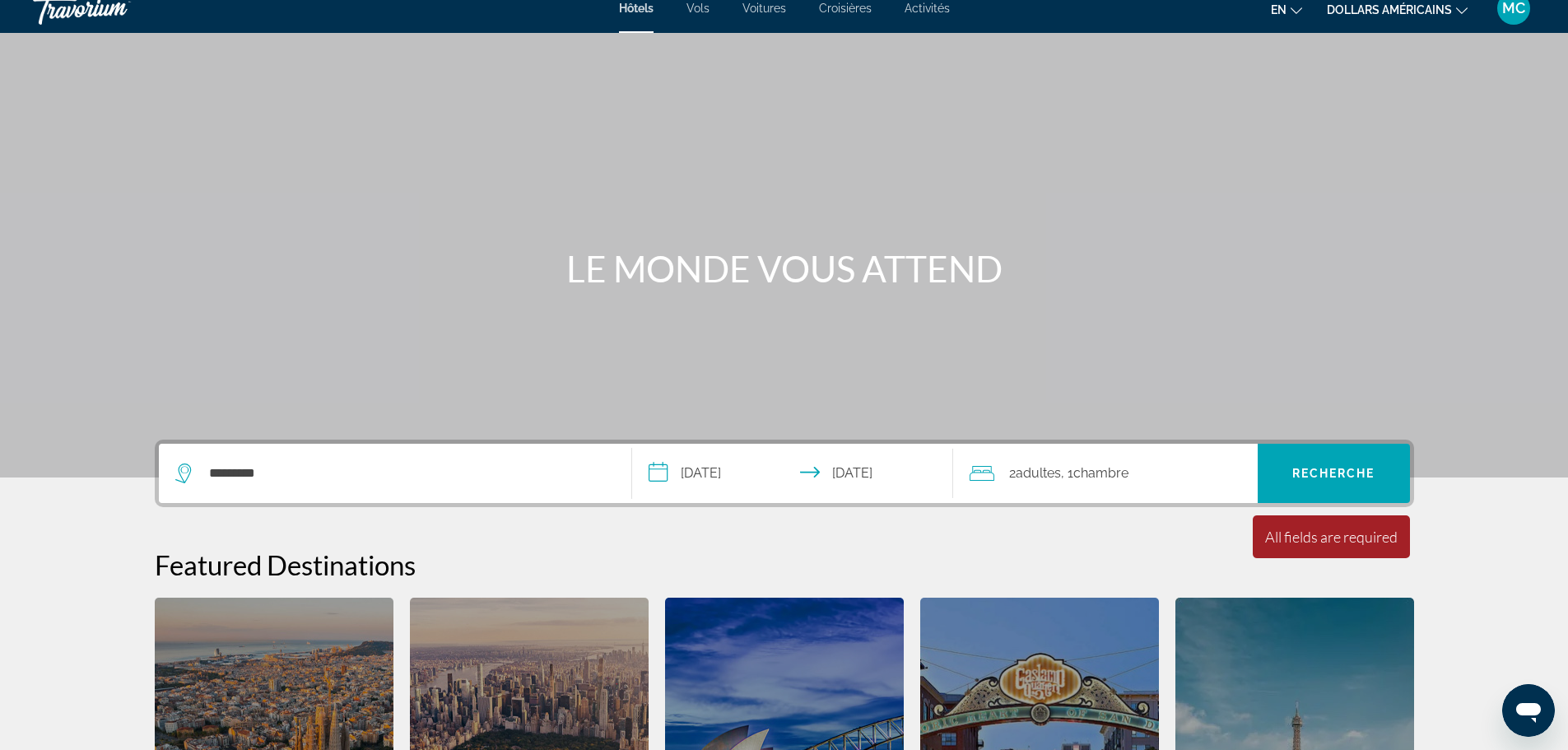
click at [423, 456] on div "*********" at bounding box center [395, 473] width 440 height 59
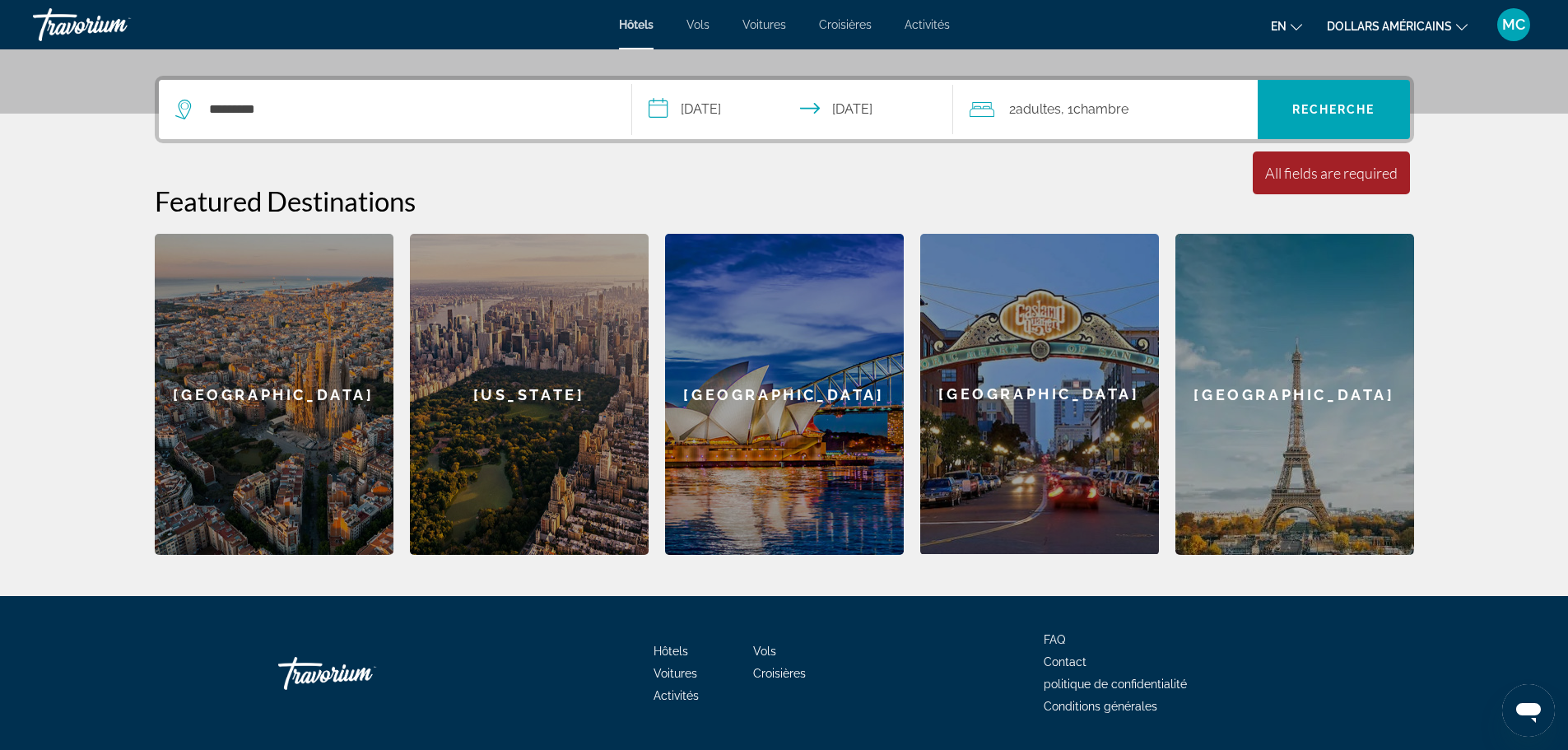
scroll to position [402, 0]
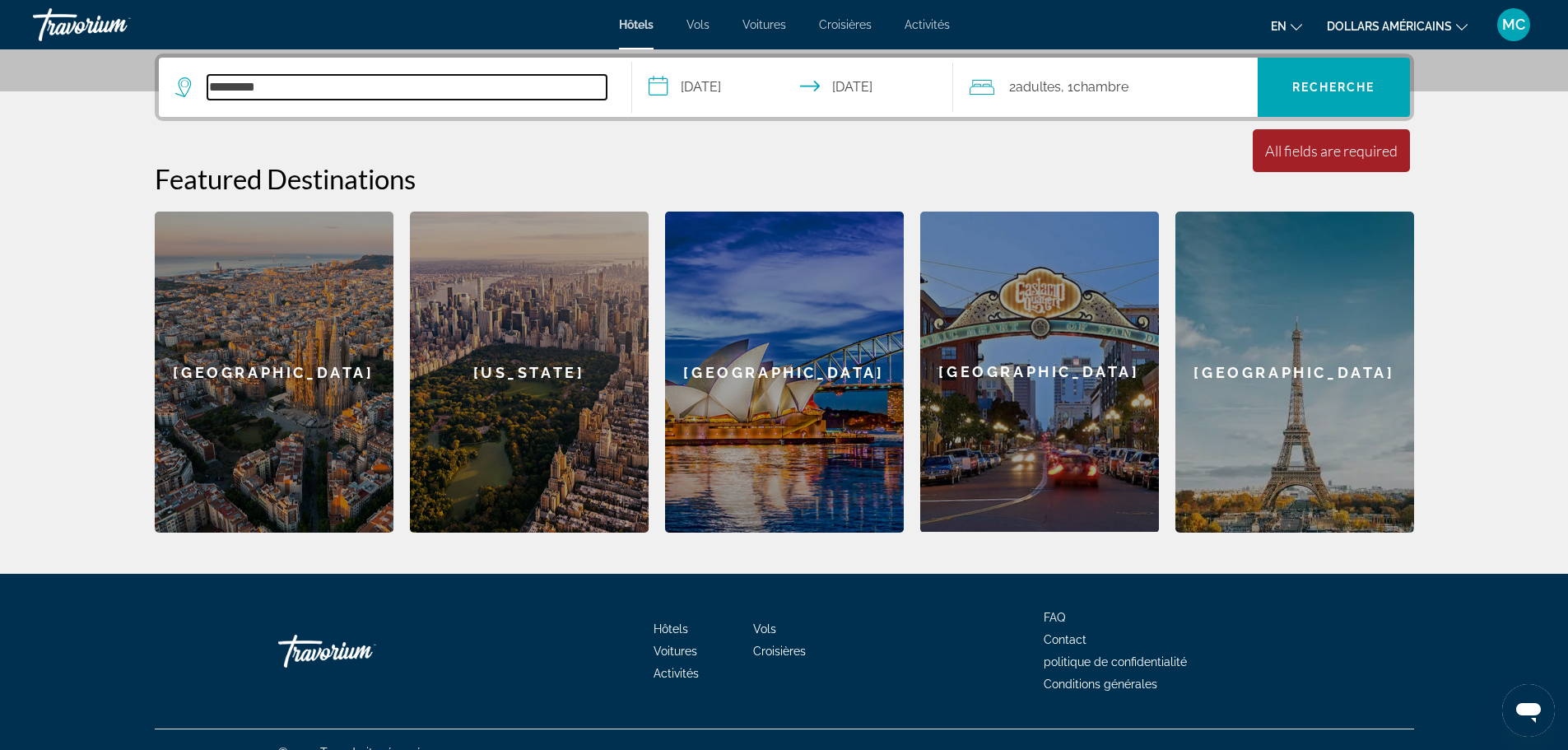
click at [343, 79] on input "*********" at bounding box center [406, 87] width 399 height 25
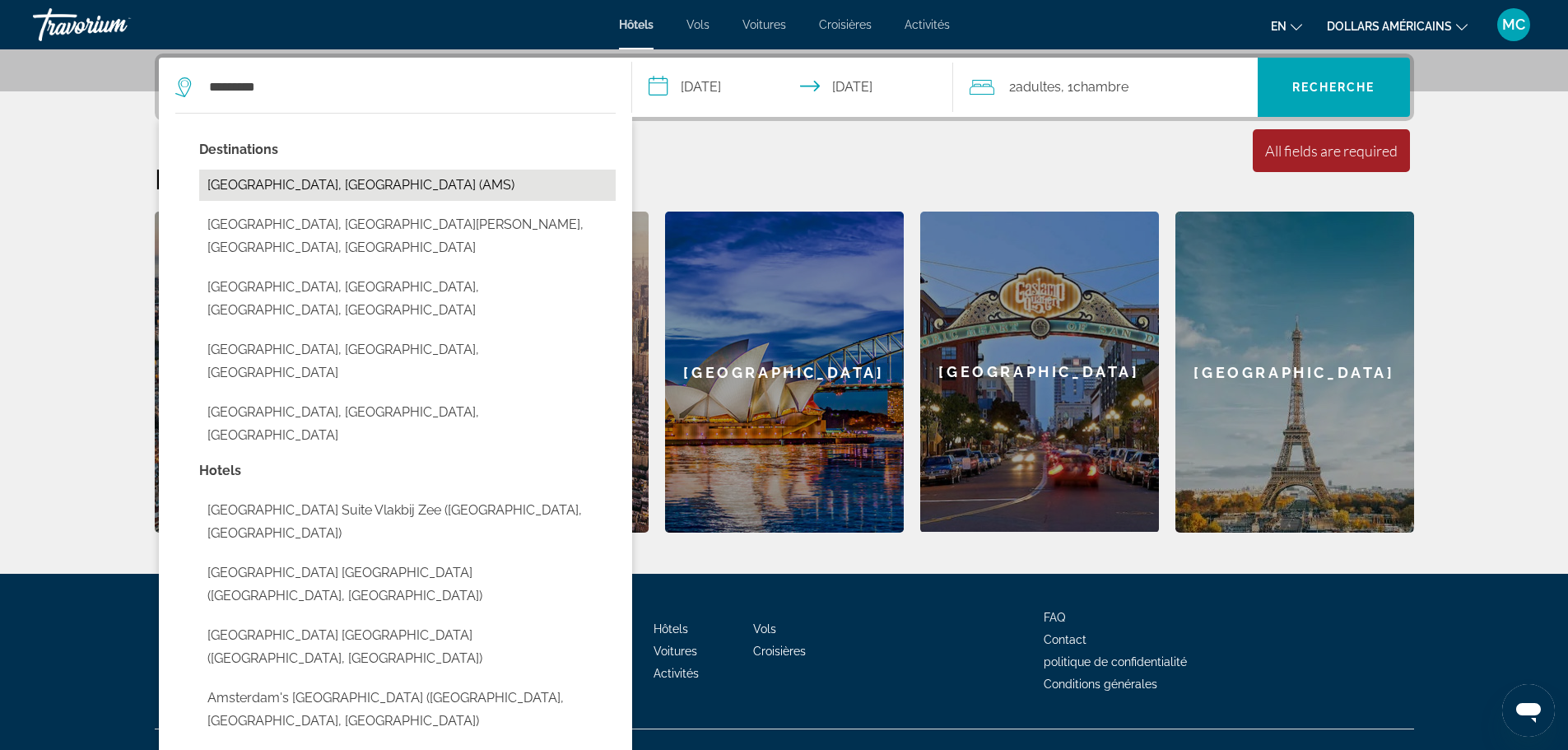
click at [397, 197] on button "Amsterdam, Netherlands (AMS)" at bounding box center [407, 185] width 416 height 32
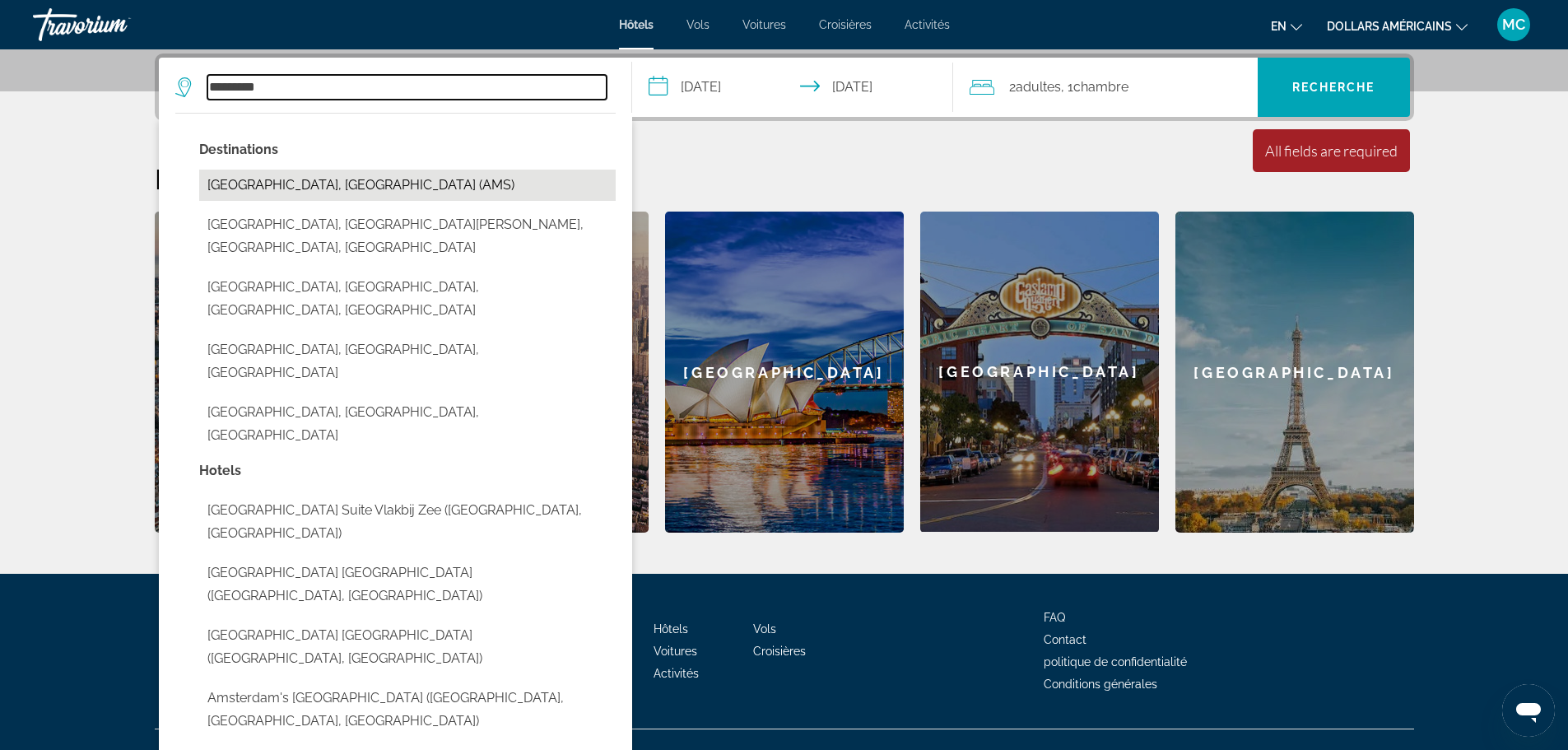
type input "**********"
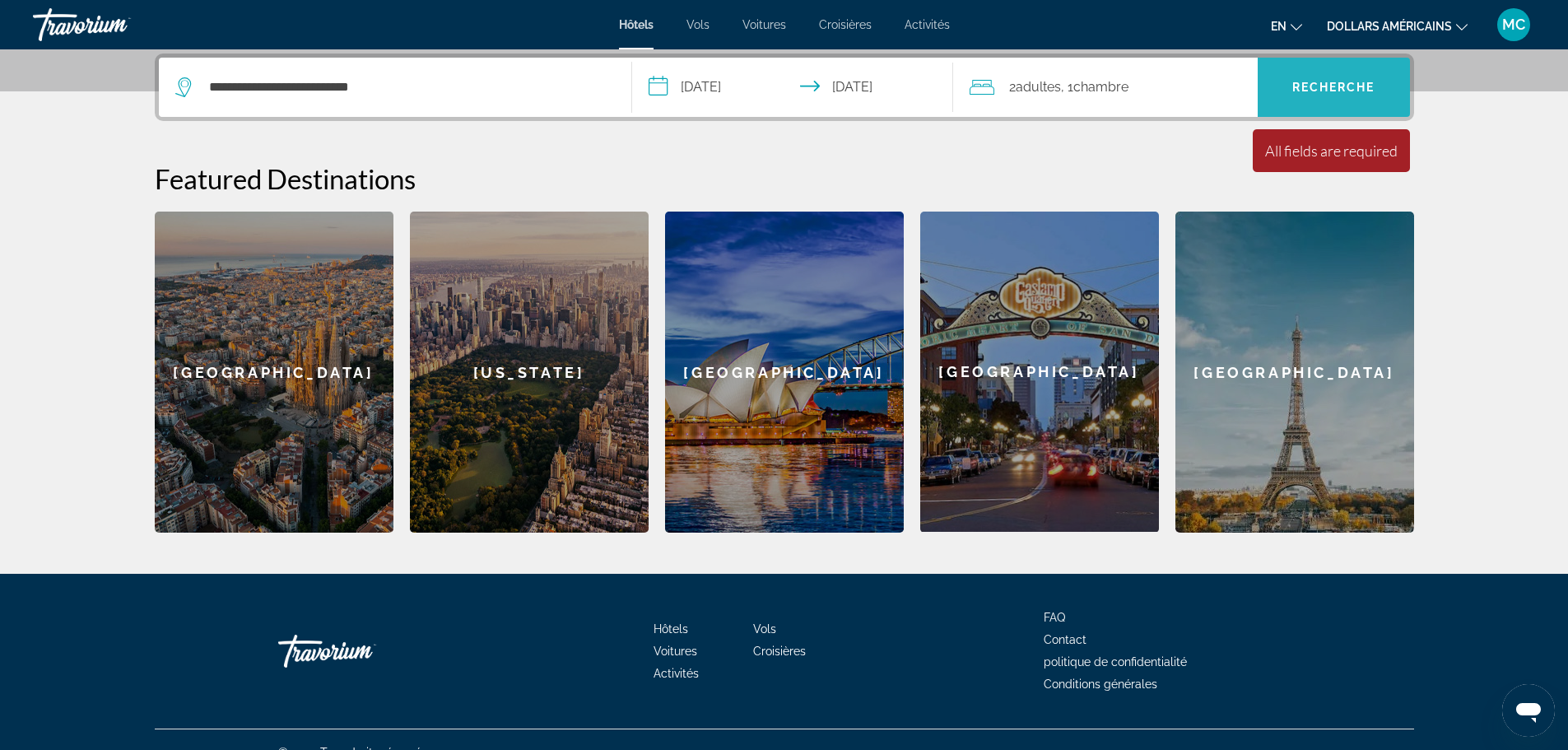
click at [1309, 94] on span "Recherche" at bounding box center [1333, 87] width 152 height 39
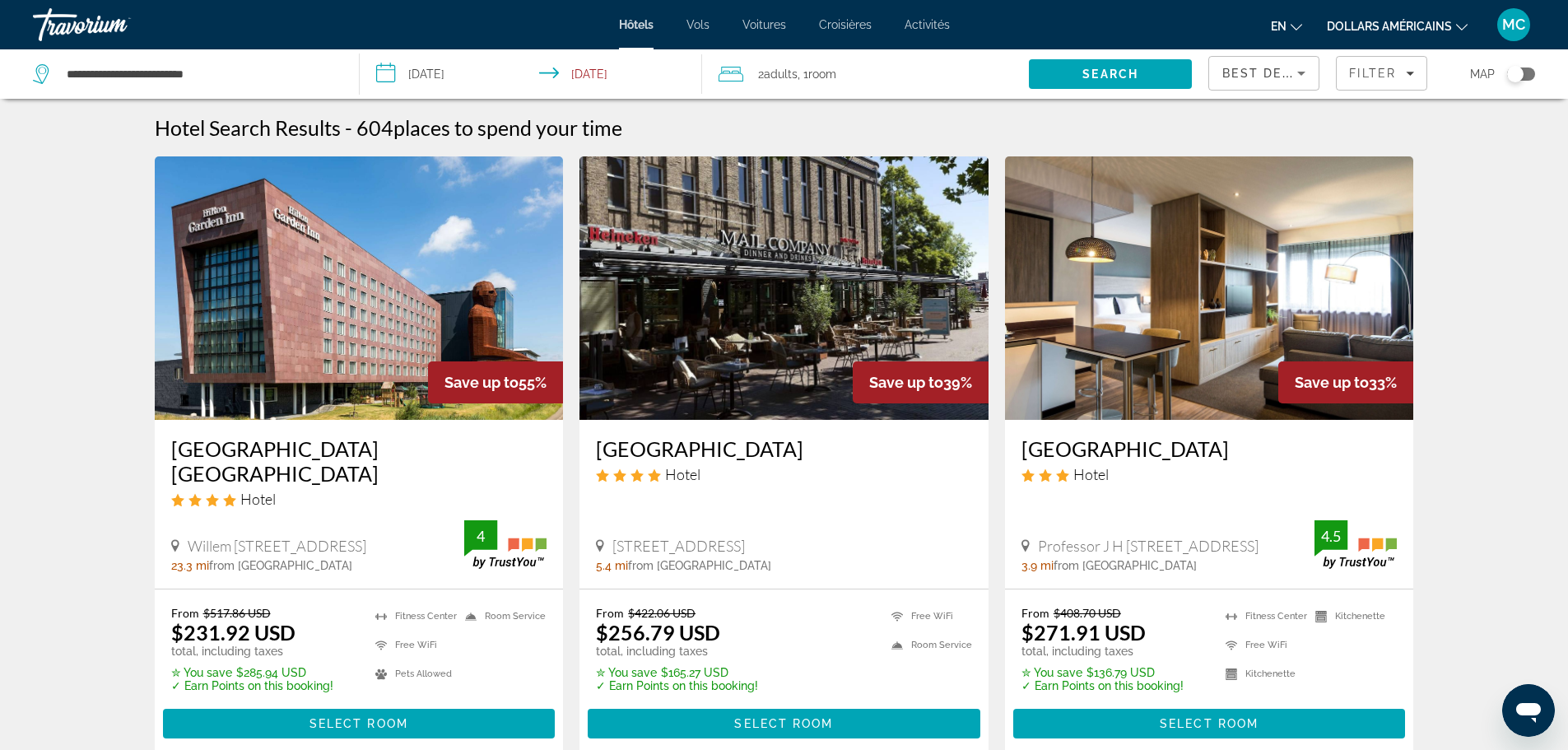
click at [1428, 38] on div "en Anglais Espagnol Français italien Portugais russe dollars américains USD ($)…" at bounding box center [1251, 25] width 570 height 34
click at [1301, 30] on icon "Changer de langue" at bounding box center [1296, 28] width 12 height 12
drag, startPoint x: 1260, startPoint y: 103, endPoint x: 1272, endPoint y: 97, distance: 13.4
click at [1260, 104] on font "Français" at bounding box center [1256, 108] width 45 height 13
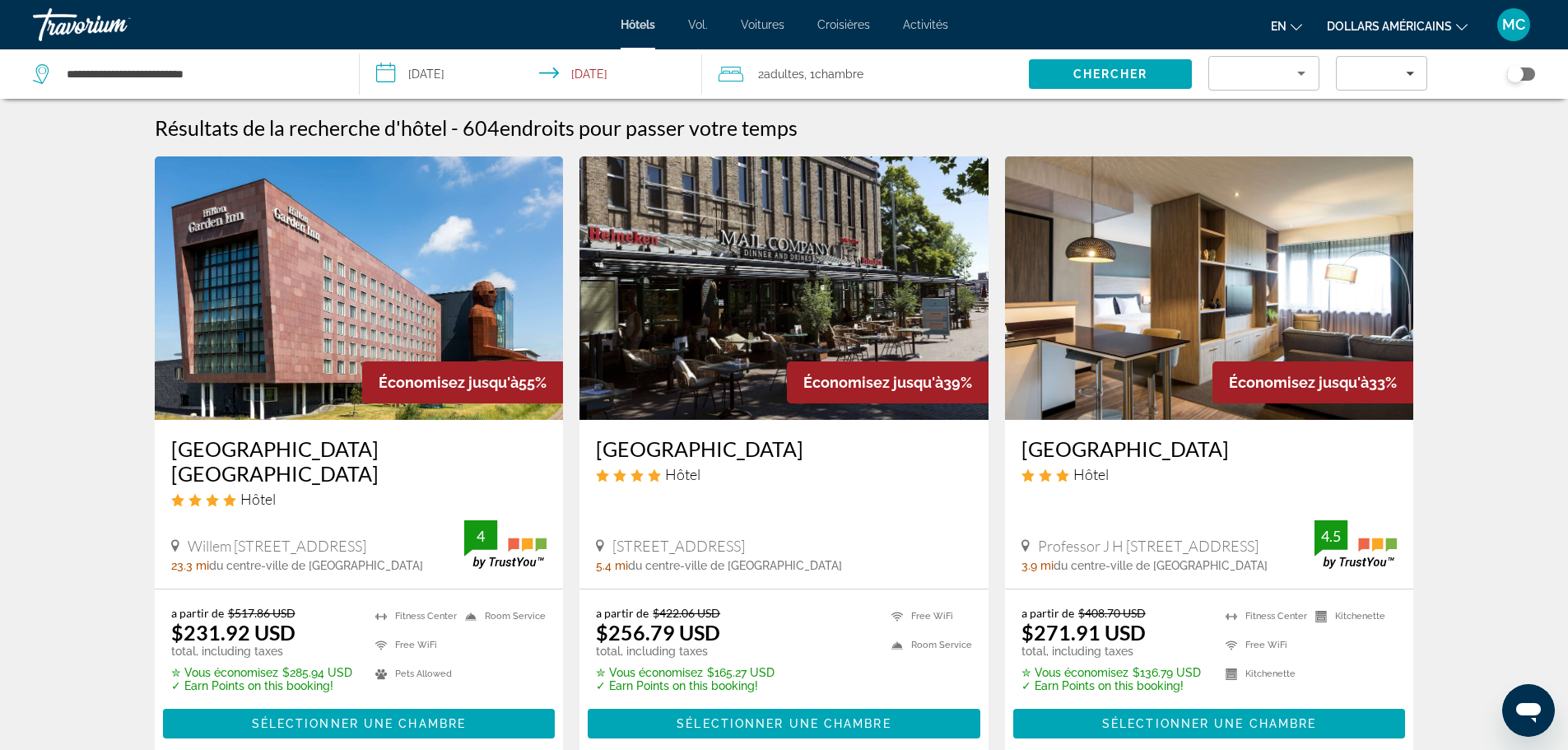
click at [1297, 29] on icon "Changer de langue" at bounding box center [1296, 27] width 12 height 7
click at [1260, 109] on button "Français" at bounding box center [1253, 108] width 73 height 22
click at [1380, 29] on font "dollars américains" at bounding box center [1389, 26] width 125 height 13
click at [1428, 155] on button "EUR (€)" at bounding box center [1413, 152] width 82 height 22
click at [1298, 72] on icon "Sort by" at bounding box center [1301, 73] width 20 height 20
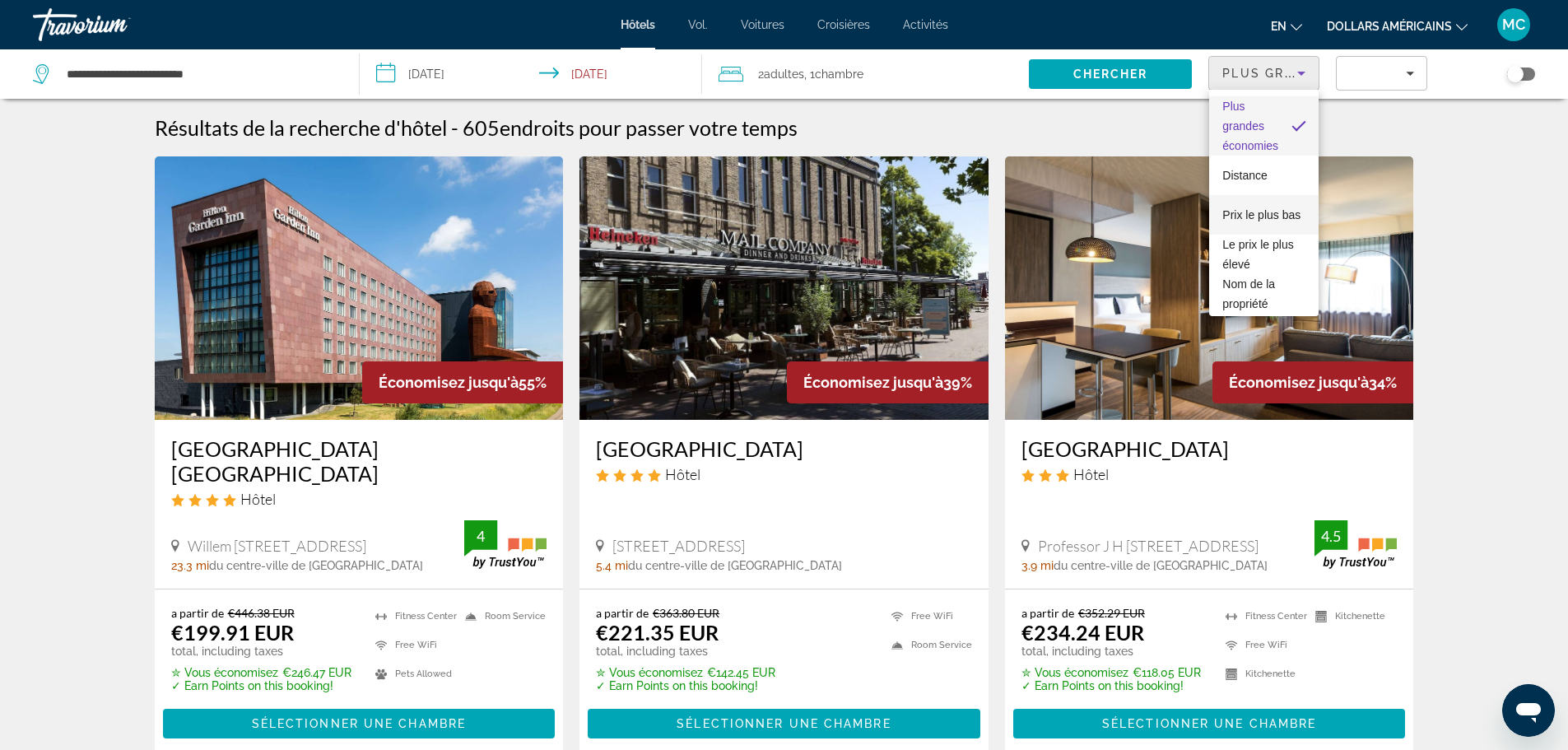
click at [1271, 215] on span "Prix ​​le plus bas" at bounding box center [1261, 215] width 78 height 20
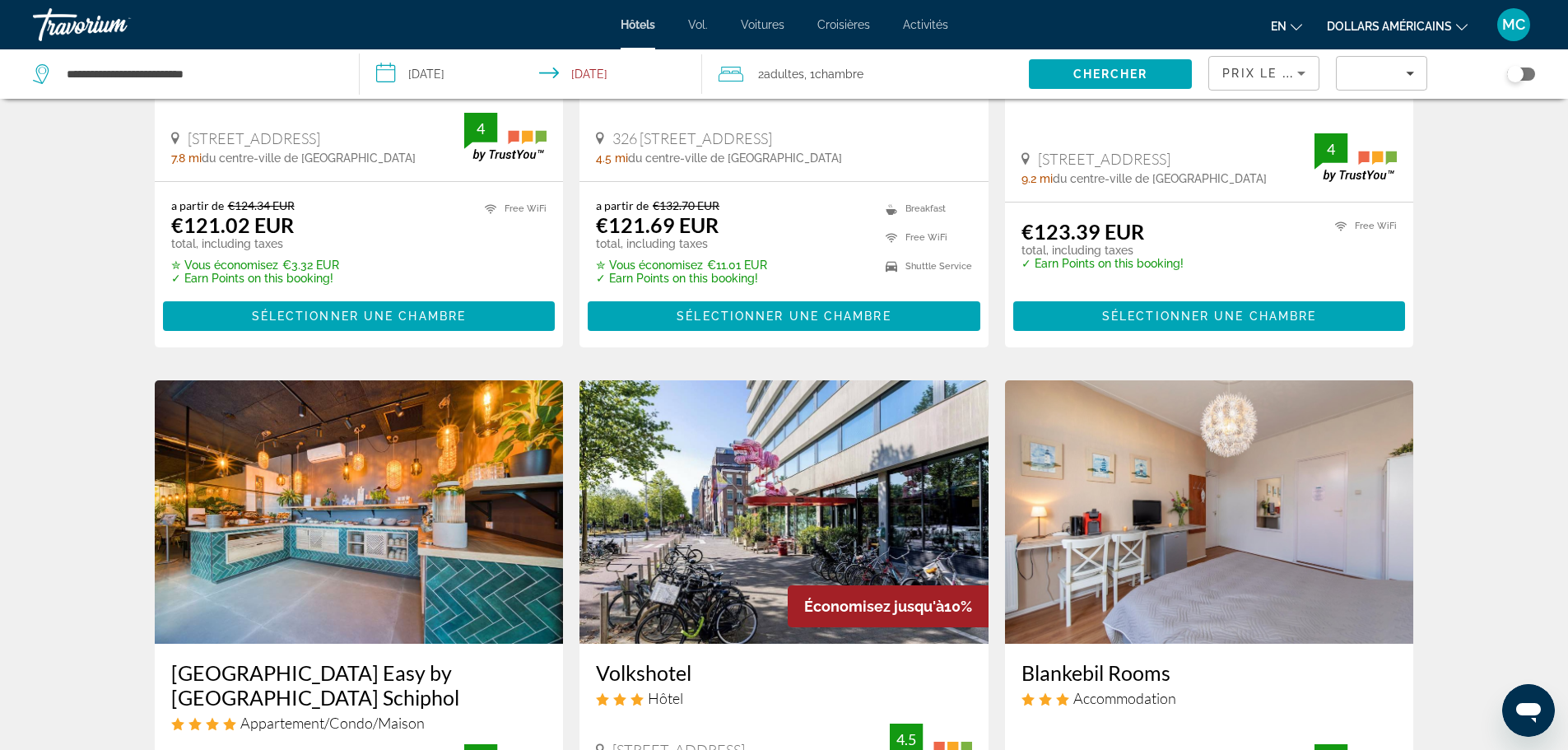
scroll to position [2106, 0]
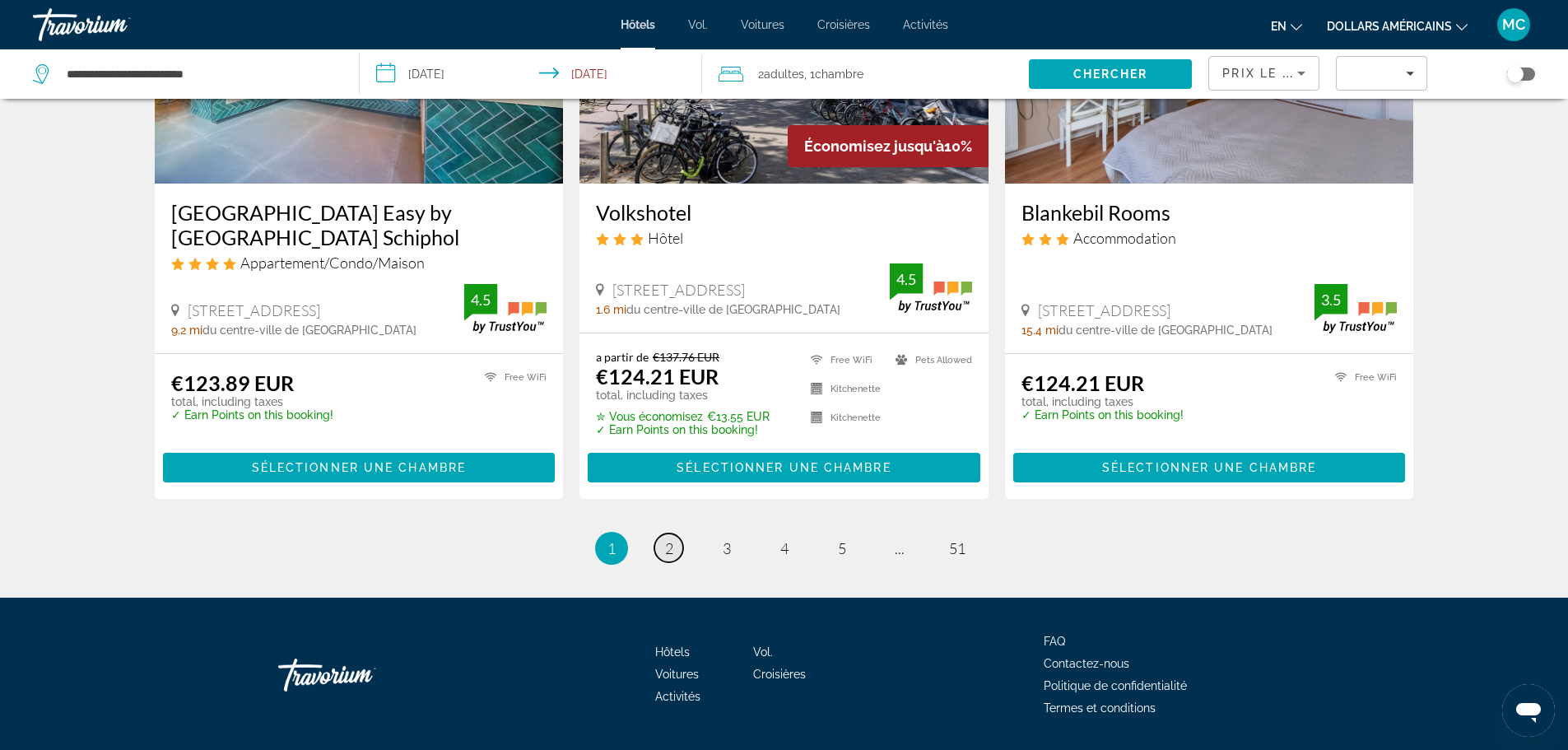
click at [655, 533] on link "page 2" at bounding box center [668, 547] width 29 height 29
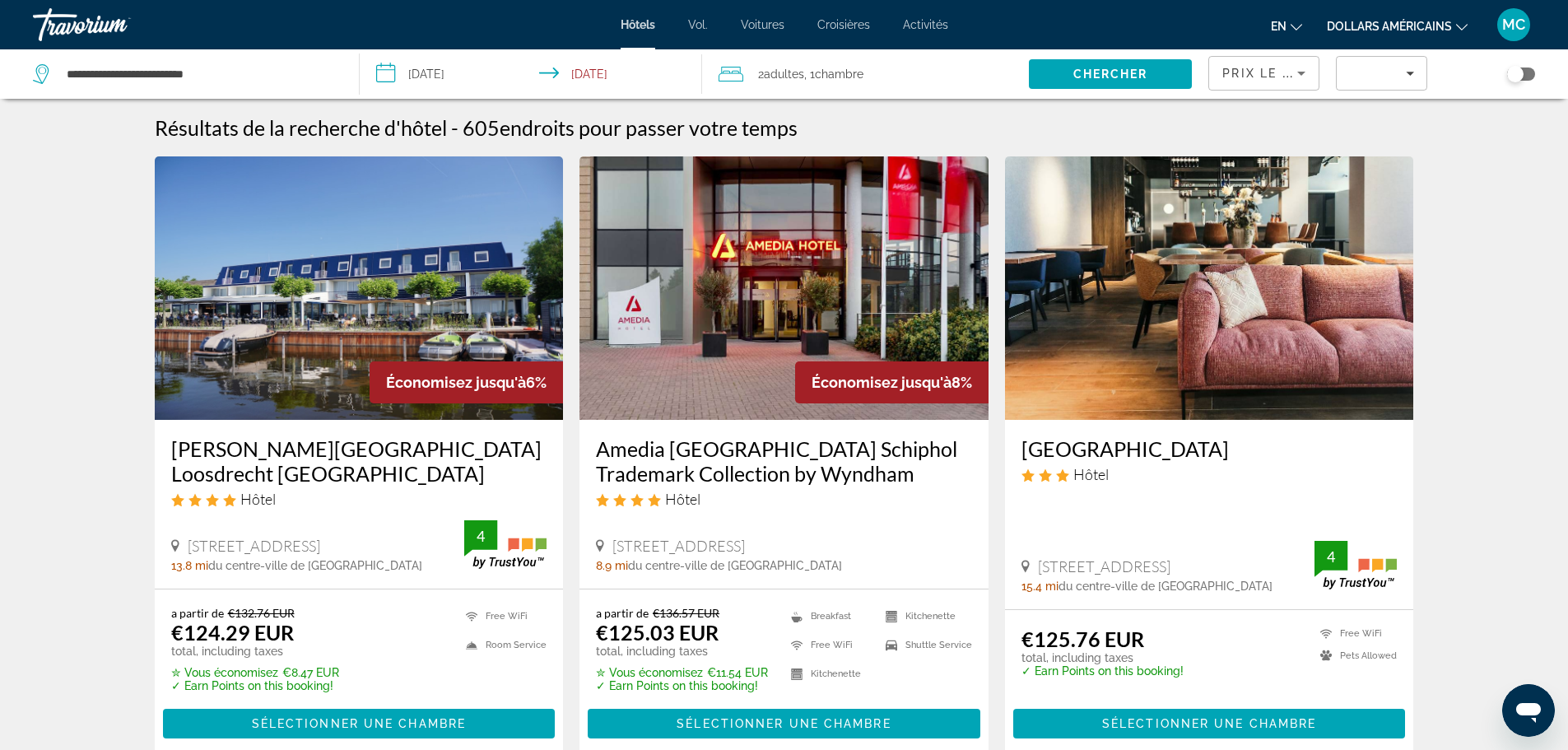
click at [1149, 312] on img "Contenu principal" at bounding box center [1208, 288] width 409 height 263
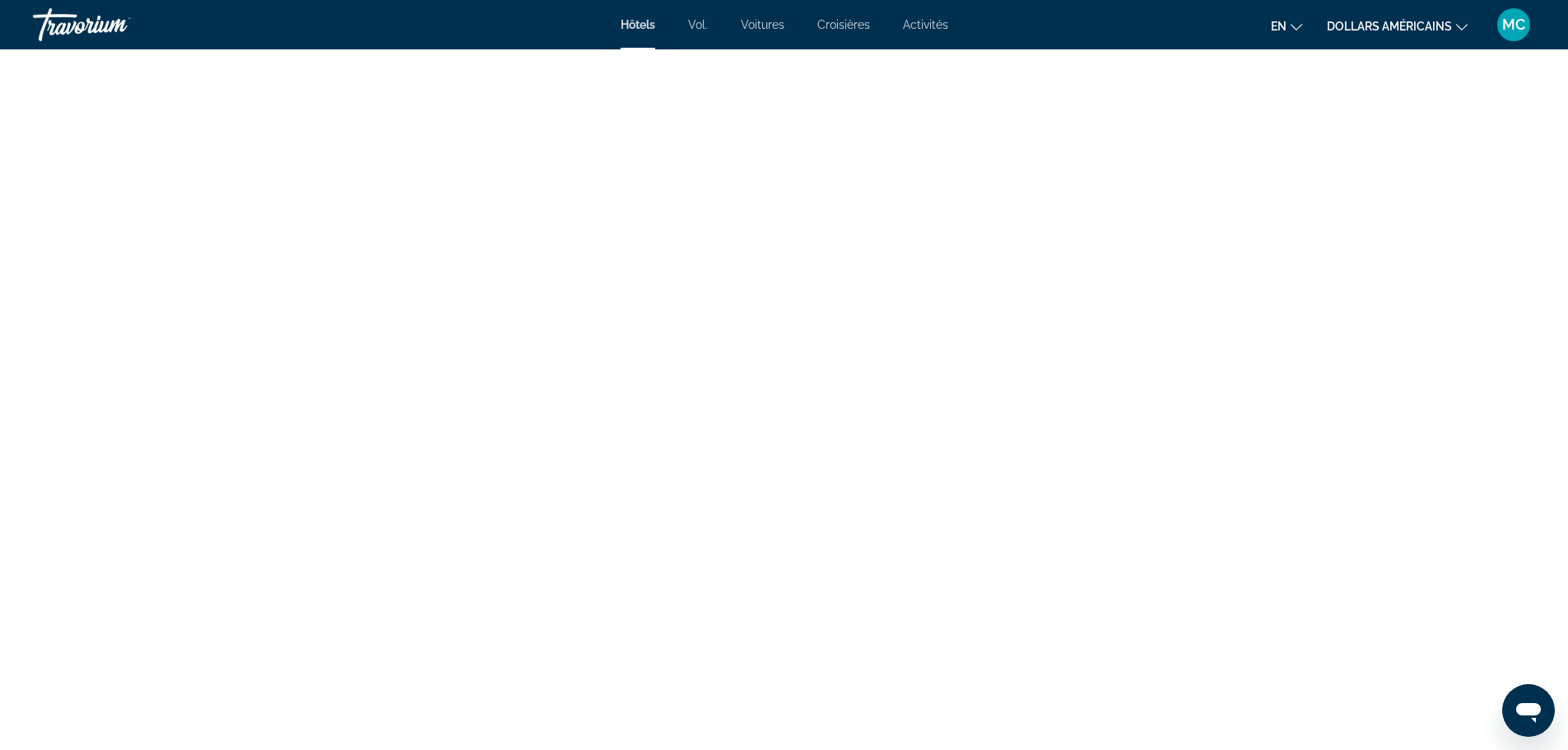
scroll to position [2304, 0]
